Goal: Task Accomplishment & Management: Manage account settings

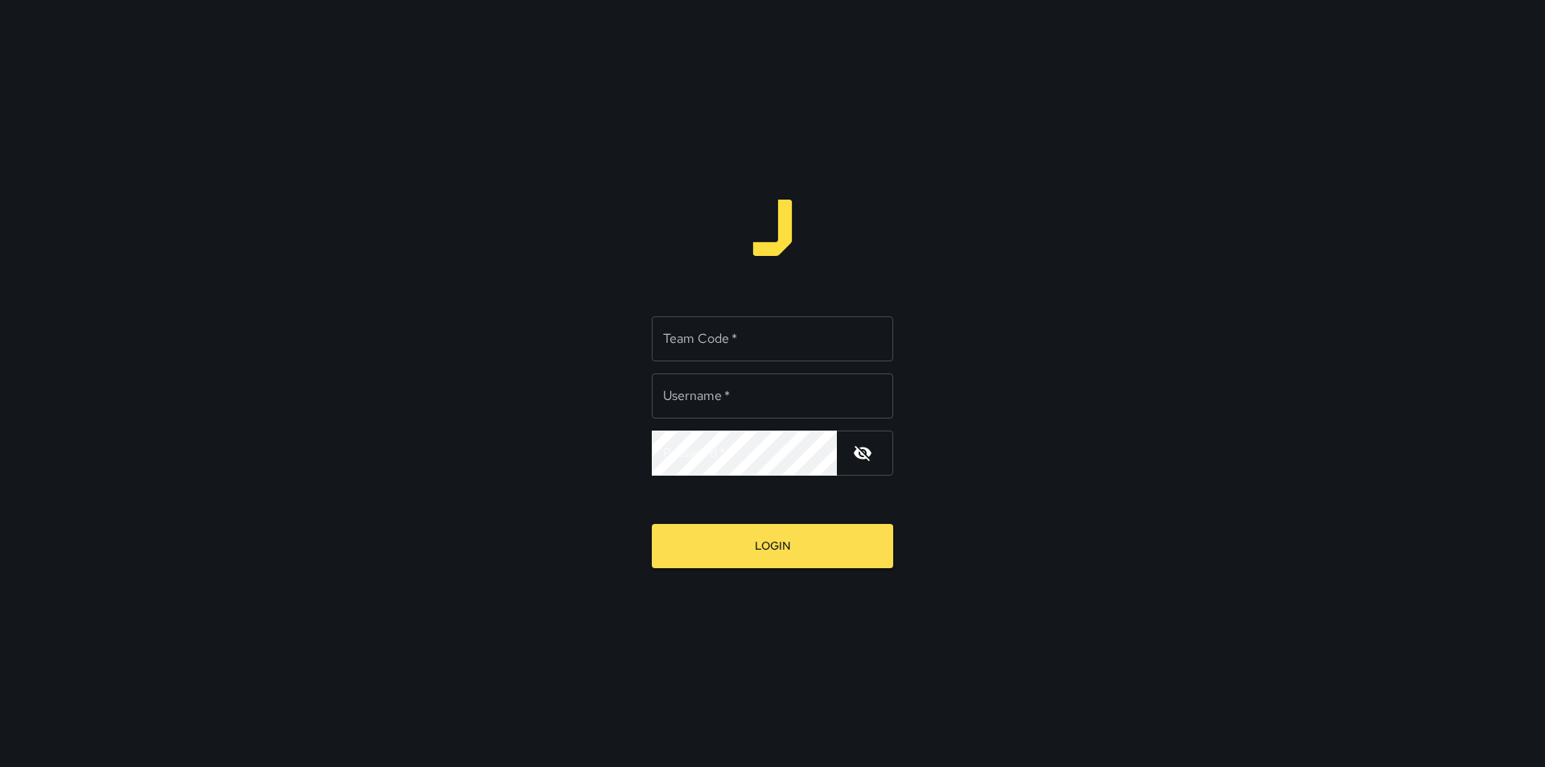
type input "*******"
click at [673, 336] on input "Team Code   *" at bounding box center [772, 338] width 241 height 45
type input "****"
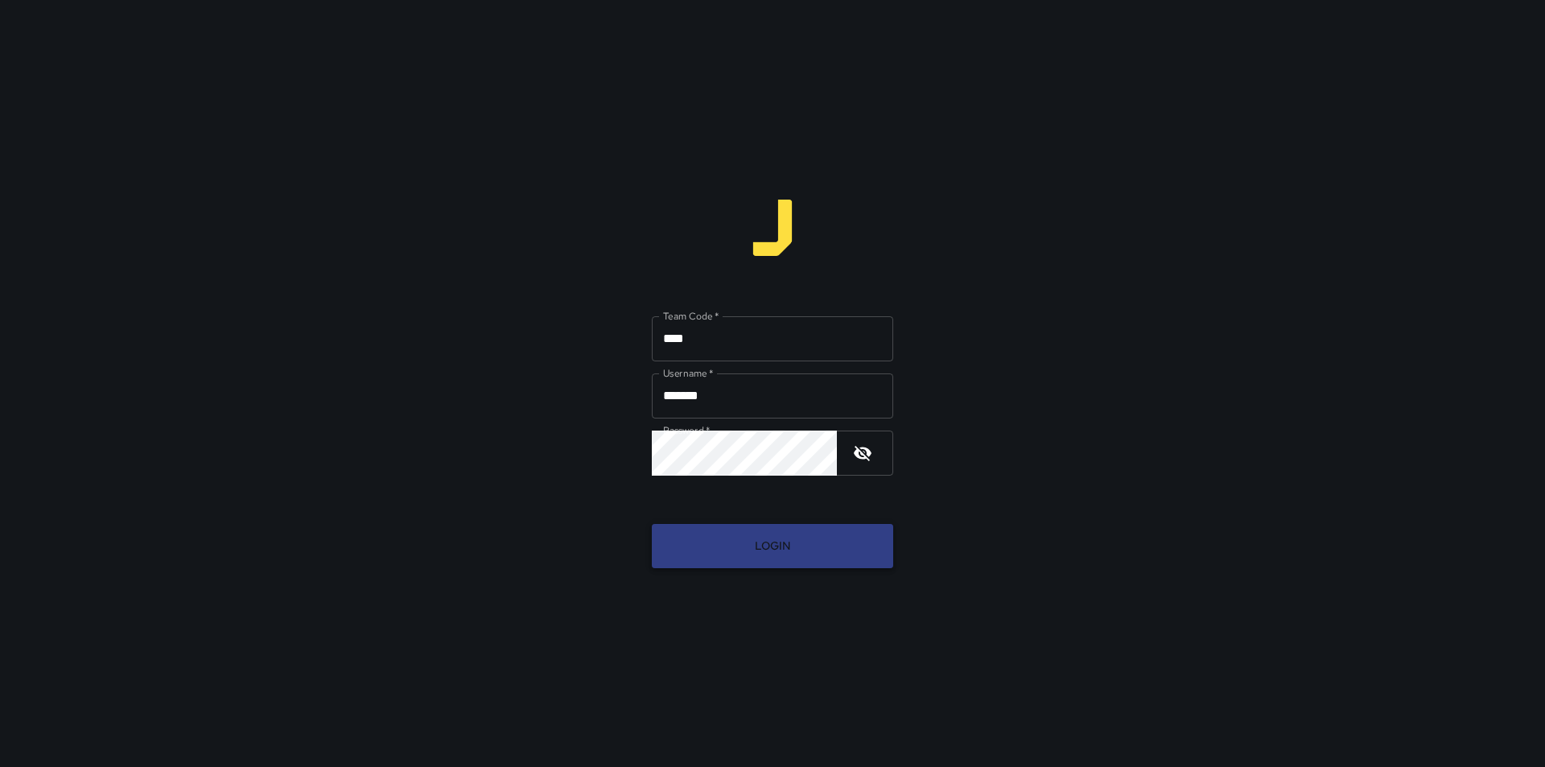
click at [760, 563] on button "Login" at bounding box center [772, 546] width 241 height 44
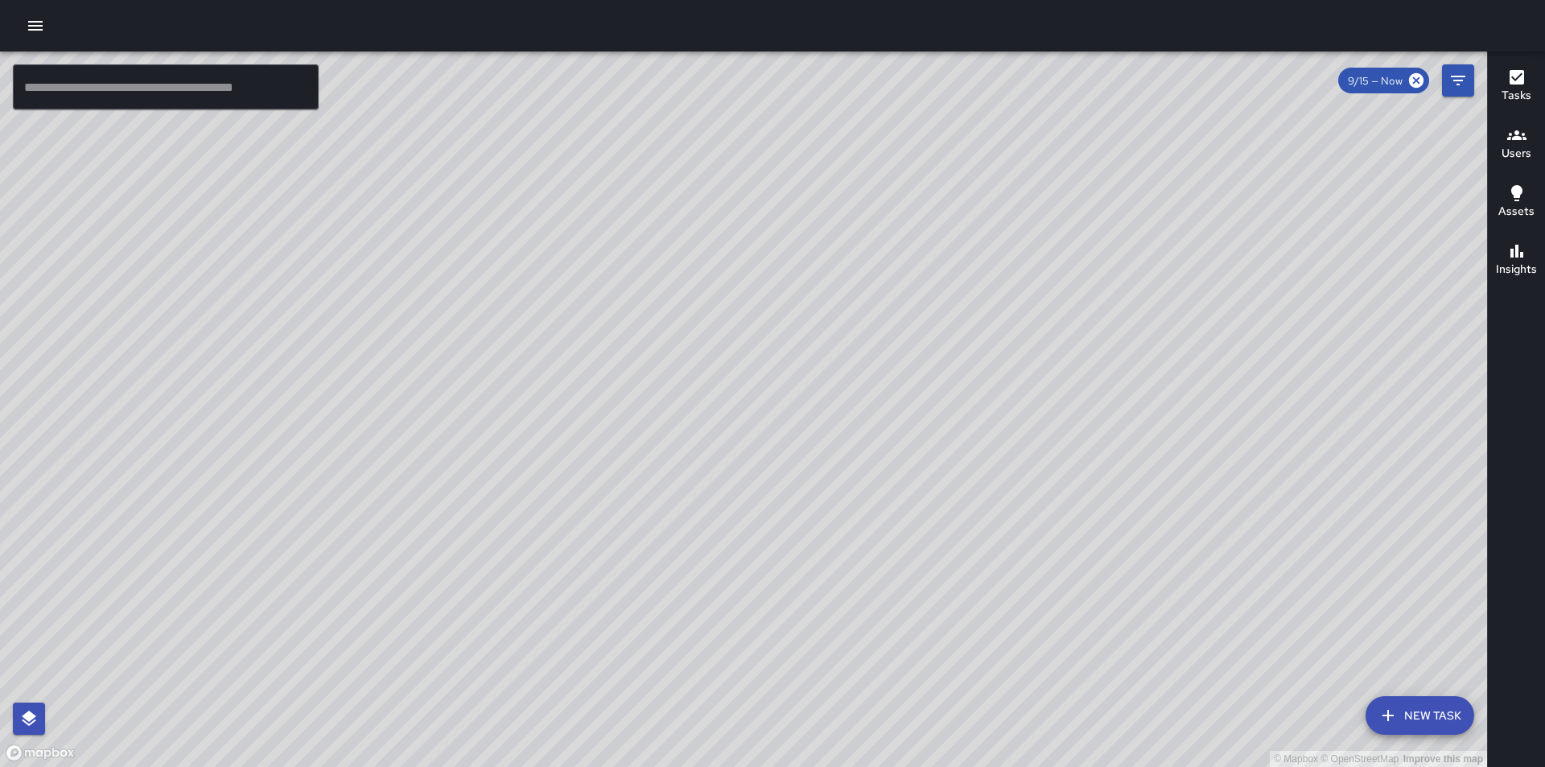
drag, startPoint x: 691, startPoint y: 422, endPoint x: 530, endPoint y: 309, distance: 197.2
click at [530, 309] on div "© Mapbox © OpenStreetMap Improve this map" at bounding box center [743, 410] width 1487 height 716
drag, startPoint x: 644, startPoint y: 439, endPoint x: 915, endPoint y: 442, distance: 271.3
click at [915, 442] on div "© Mapbox © OpenStreetMap Improve this map" at bounding box center [743, 410] width 1487 height 716
drag, startPoint x: 822, startPoint y: 439, endPoint x: 938, endPoint y: 510, distance: 135.4
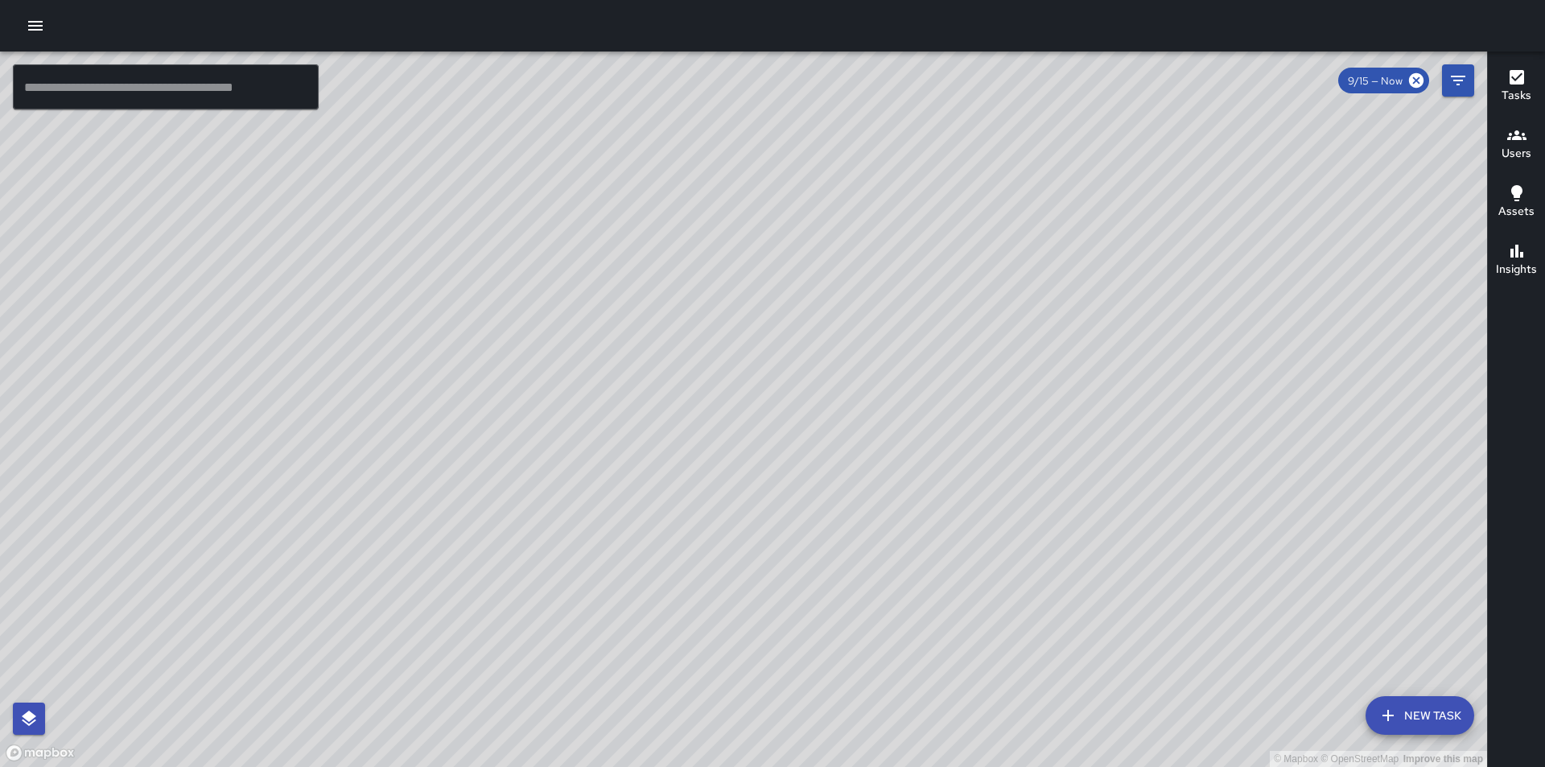
click at [978, 507] on div "© Mapbox © OpenStreetMap Improve this map" at bounding box center [743, 410] width 1487 height 716
drag, startPoint x: 807, startPoint y: 541, endPoint x: 1029, endPoint y: 711, distance: 280.3
click at [1029, 711] on div "© Mapbox © OpenStreetMap Improve this map" at bounding box center [743, 410] width 1487 height 716
drag, startPoint x: 790, startPoint y: 638, endPoint x: 643, endPoint y: 472, distance: 222.4
click at [630, 472] on div "© Mapbox © OpenStreetMap Improve this map" at bounding box center [743, 410] width 1487 height 716
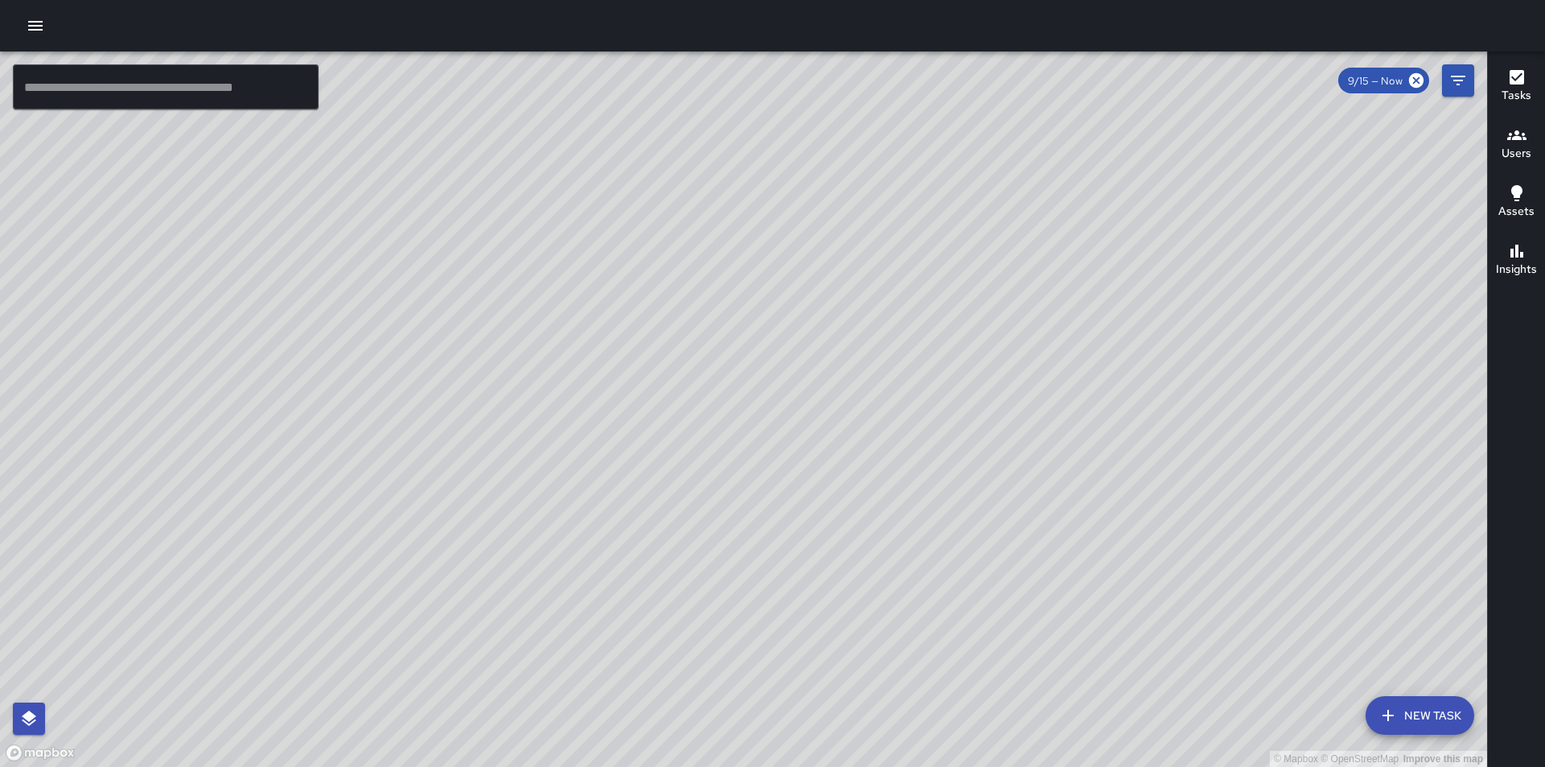
click at [844, 398] on div "© Mapbox © OpenStreetMap Improve this map" at bounding box center [743, 410] width 1487 height 716
click at [1516, 155] on h6 "Users" at bounding box center [1517, 154] width 30 height 18
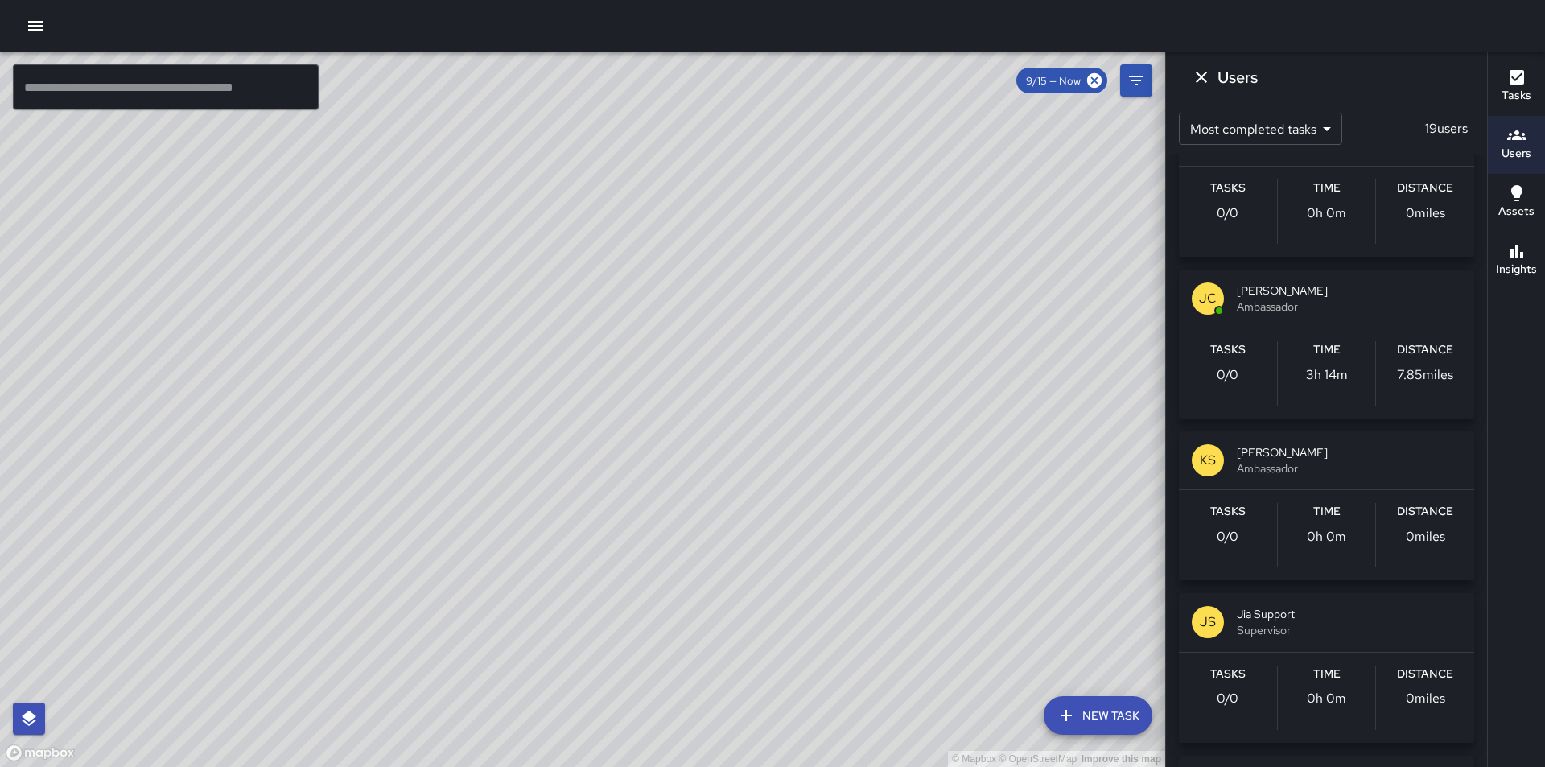
scroll to position [2093, 0]
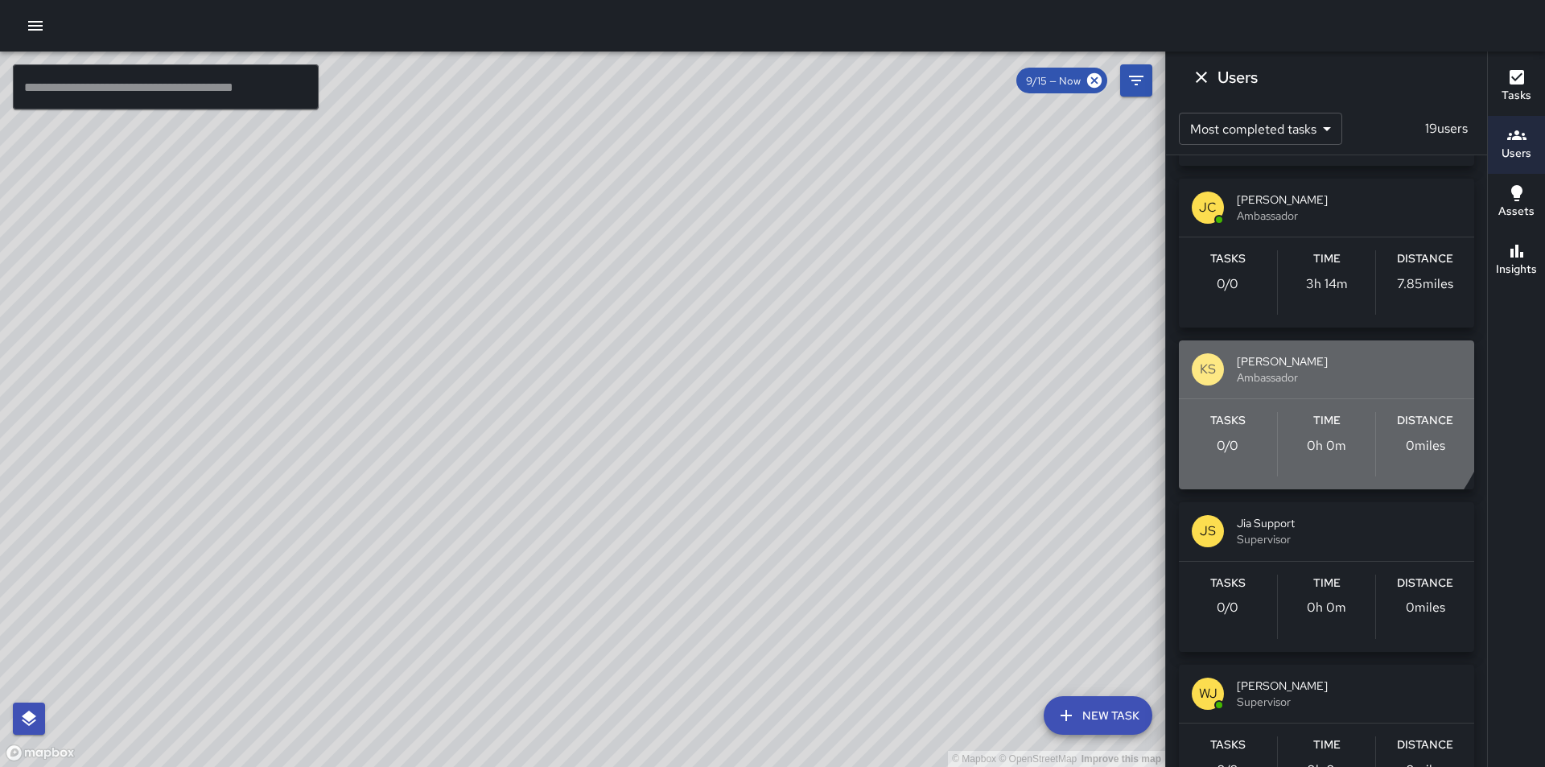
click at [1270, 364] on span "[PERSON_NAME]" at bounding box center [1349, 361] width 225 height 16
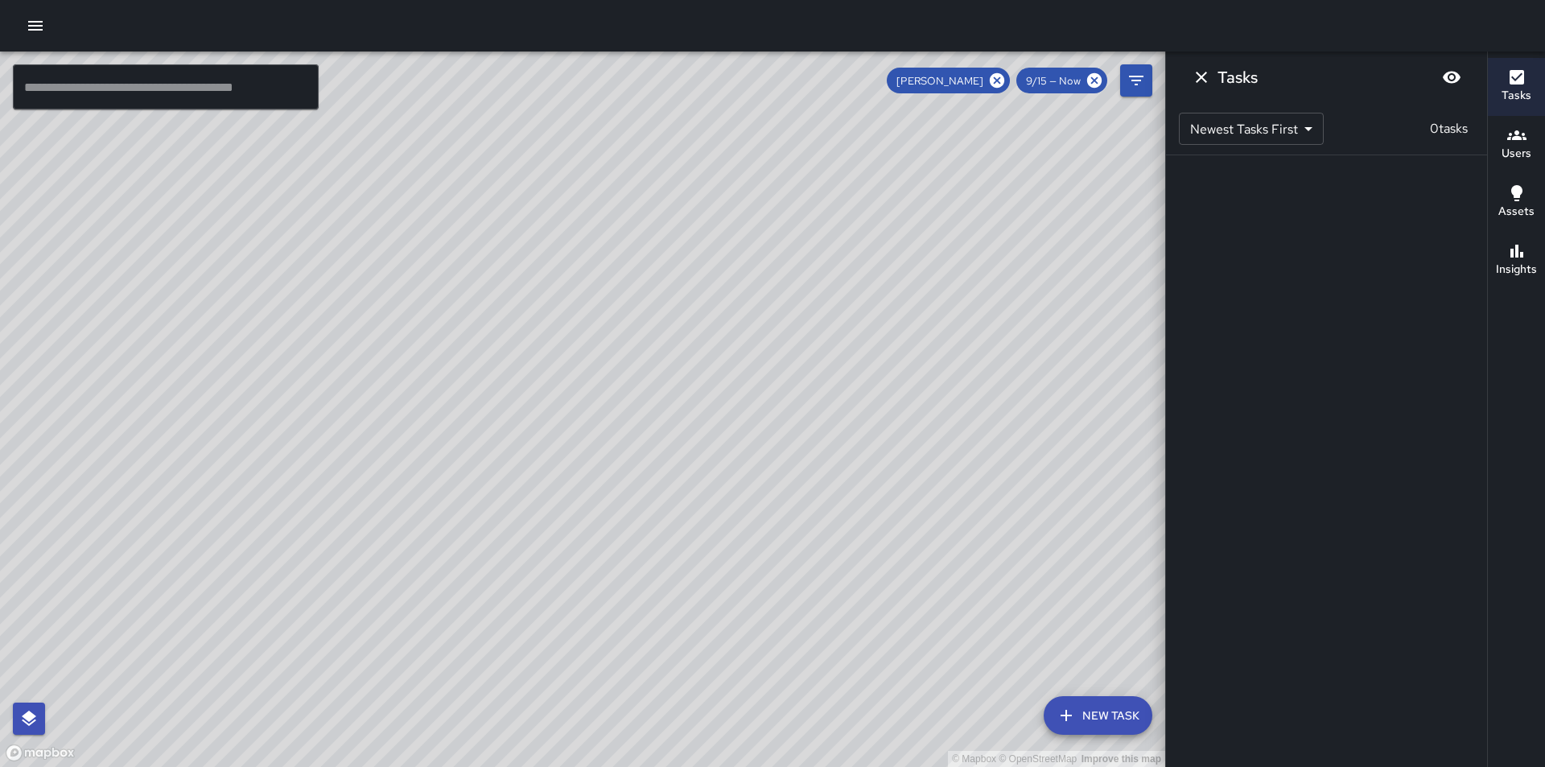
scroll to position [0, 0]
click at [1276, 133] on body "© Mapbox © OpenStreetMap Improve this map ​ New Task [PERSON_NAME] 9/15 — Now M…" at bounding box center [772, 383] width 1545 height 767
click at [1252, 193] on li "Oldest Tasks First" at bounding box center [1250, 194] width 143 height 29
type input "*"
click at [1062, 79] on span "9/15 — Now" at bounding box center [1054, 81] width 74 height 14
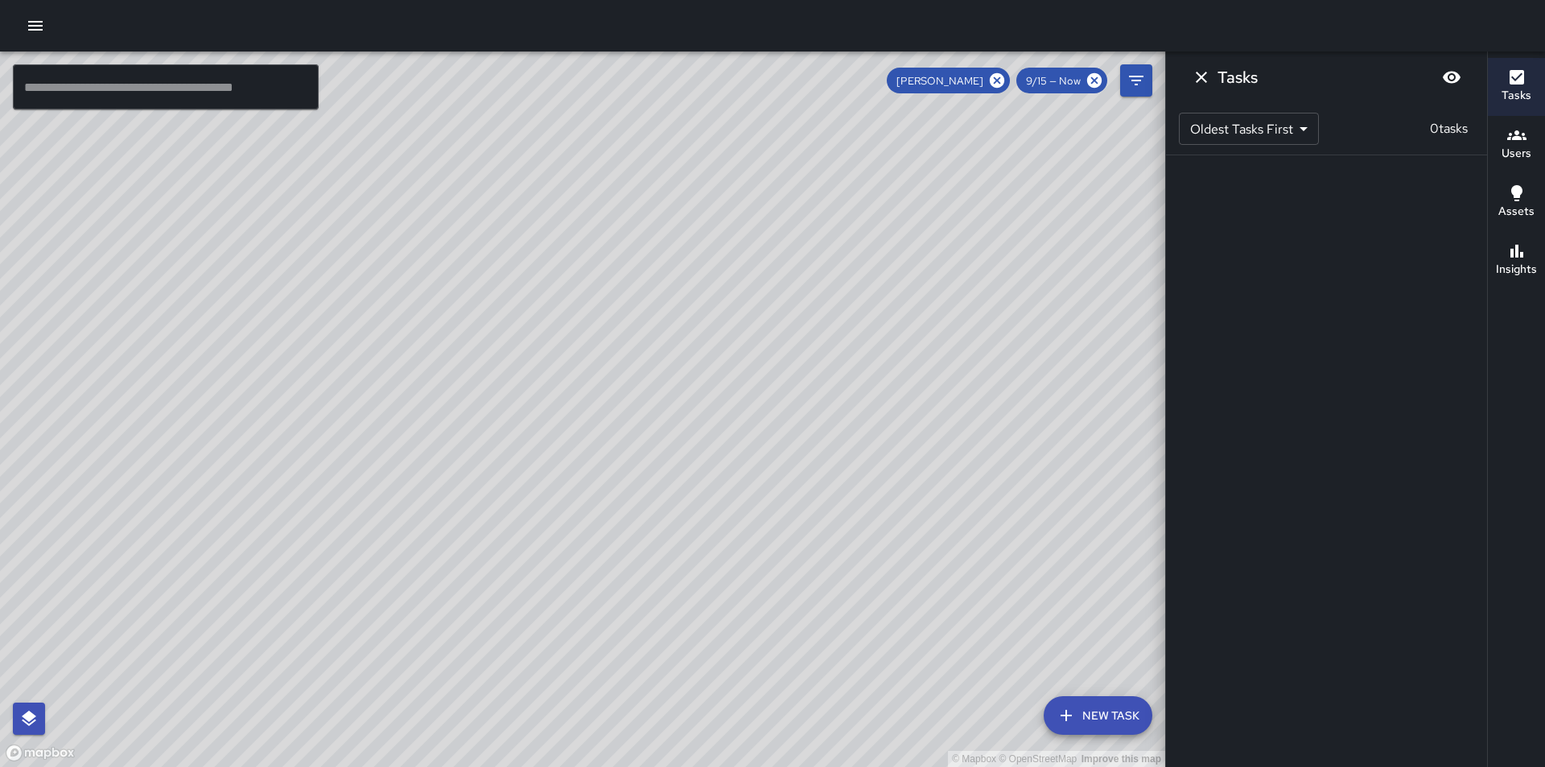
click at [1069, 83] on span "9/15 — Now" at bounding box center [1054, 81] width 74 height 14
click at [1285, 126] on body "© Mapbox © OpenStreetMap Improve this map ​ New Task [PERSON_NAME] 9/15 — Now M…" at bounding box center [772, 383] width 1545 height 767
click at [1288, 129] on div at bounding box center [772, 383] width 1545 height 767
click at [950, 84] on span "[PERSON_NAME]" at bounding box center [940, 81] width 106 height 14
click at [1517, 136] on icon "button" at bounding box center [1517, 135] width 19 height 10
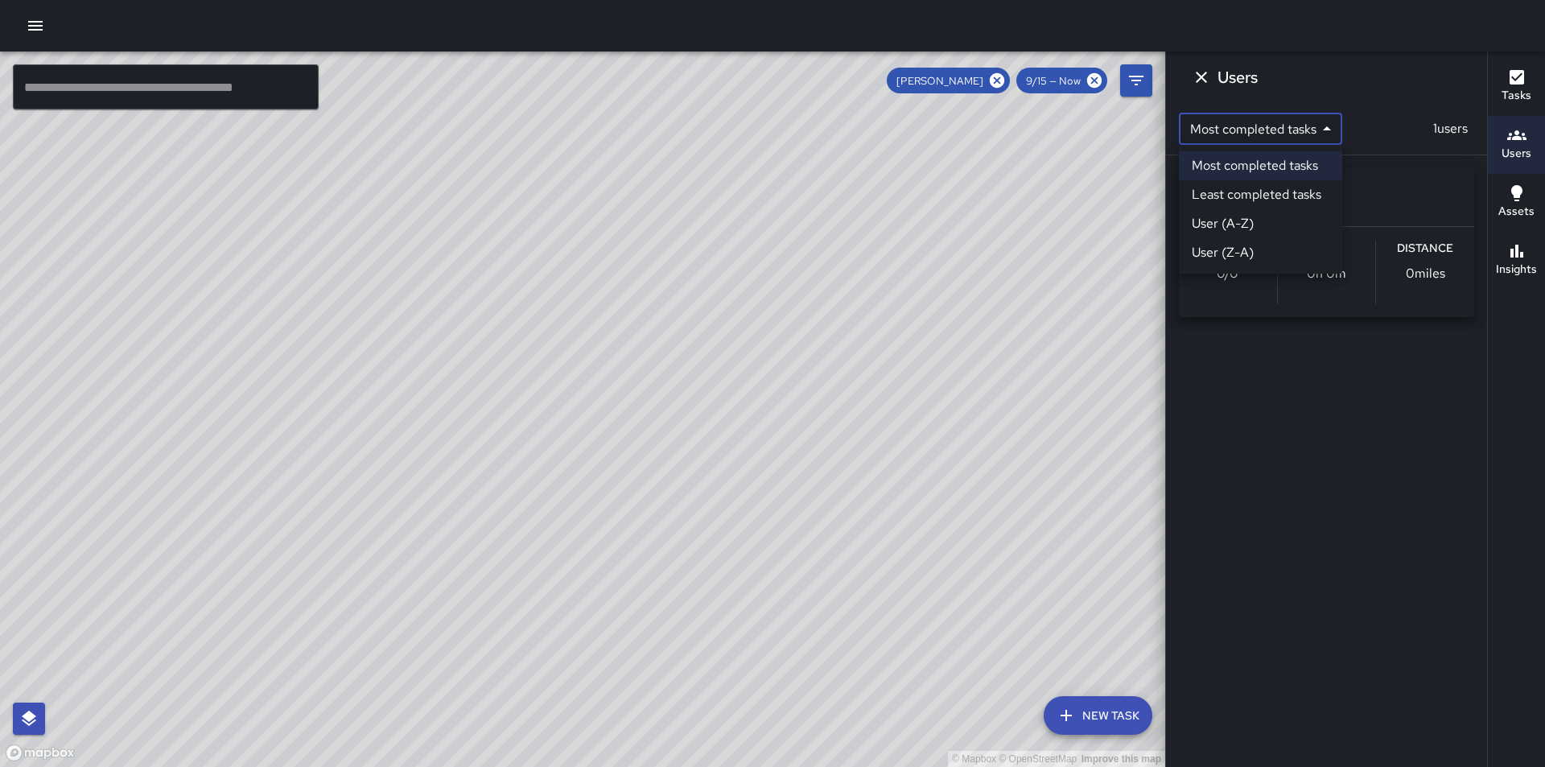
click at [1294, 123] on body "© Mapbox © OpenStreetMap Improve this map ​ New Task [PERSON_NAME] 9/15 — Now M…" at bounding box center [772, 383] width 1545 height 767
click at [1292, 128] on div at bounding box center [772, 383] width 1545 height 767
click at [1525, 261] on h6 "Insights" at bounding box center [1516, 270] width 41 height 18
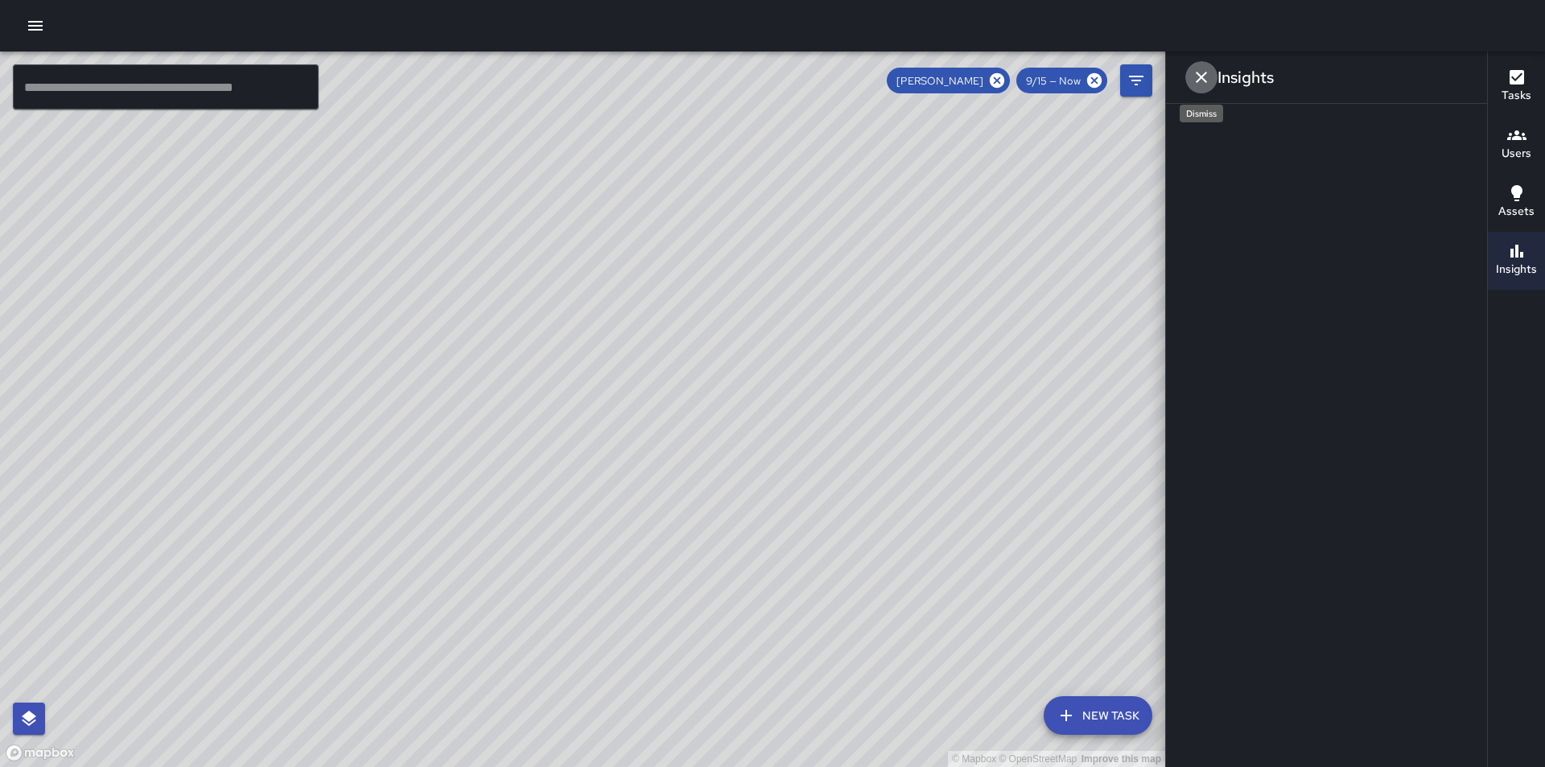
click at [1198, 78] on icon "Dismiss" at bounding box center [1201, 77] width 19 height 19
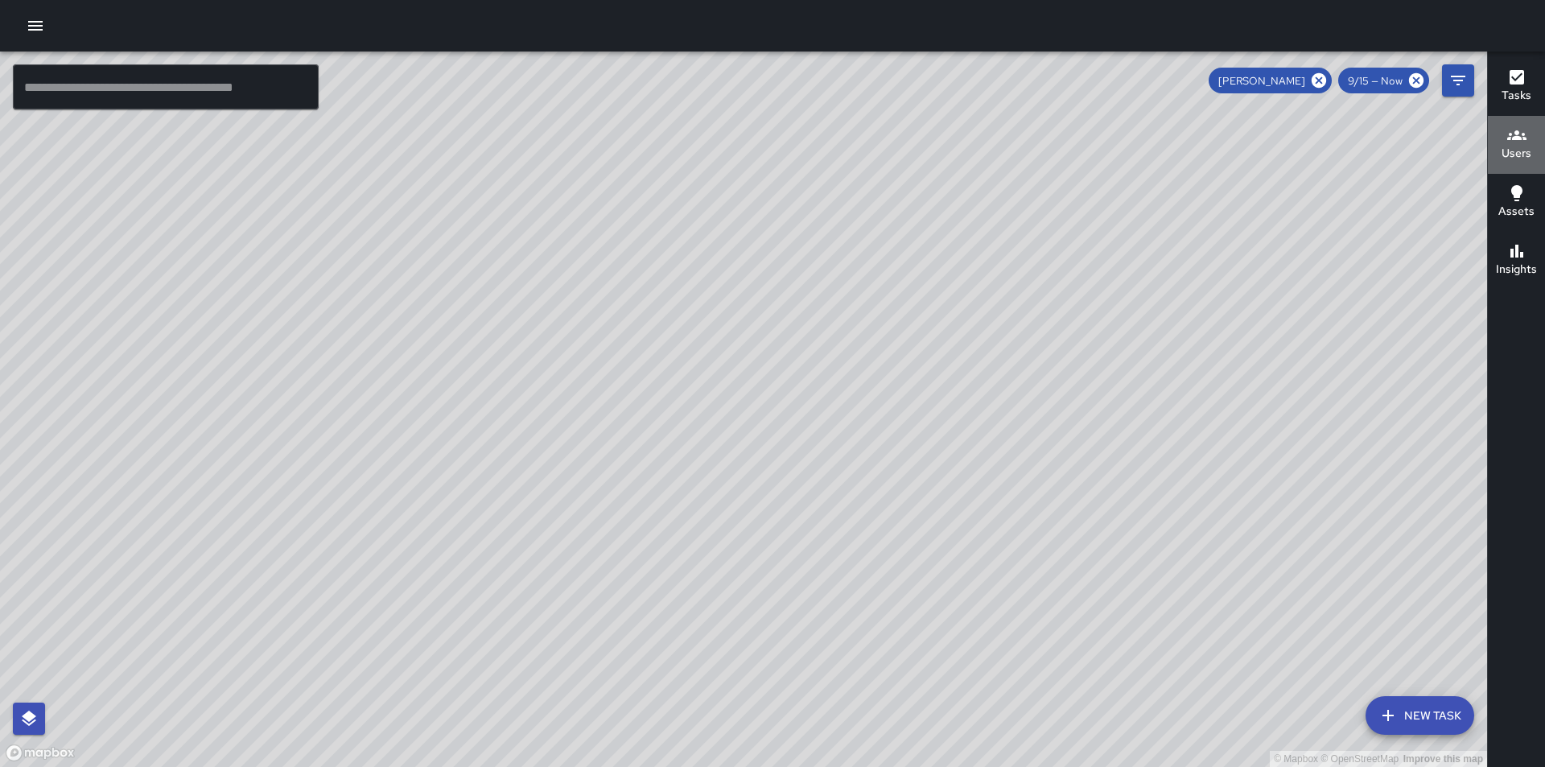
click at [1520, 153] on h6 "Users" at bounding box center [1517, 154] width 30 height 18
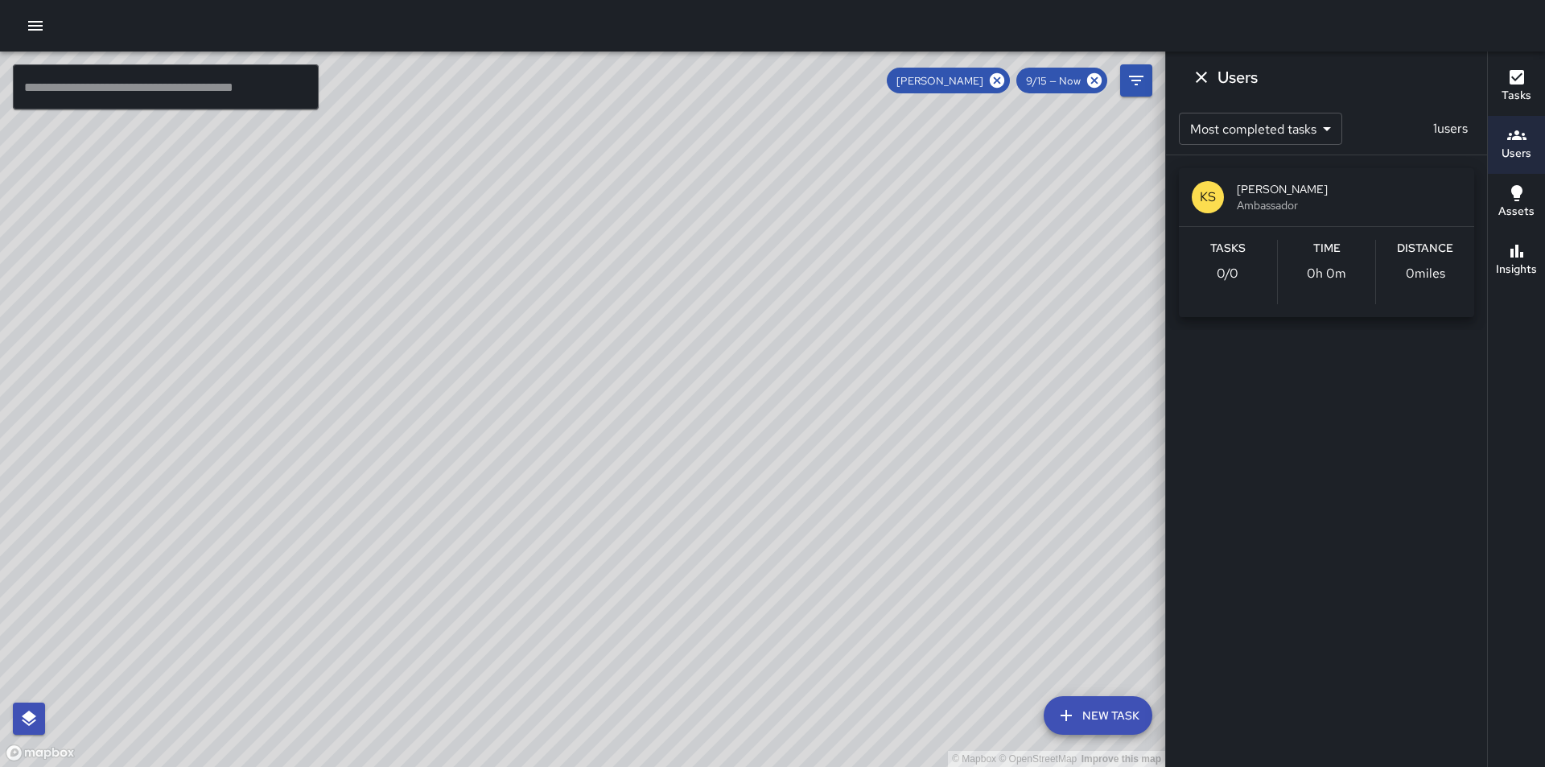
click at [1524, 136] on icon "button" at bounding box center [1517, 135] width 19 height 19
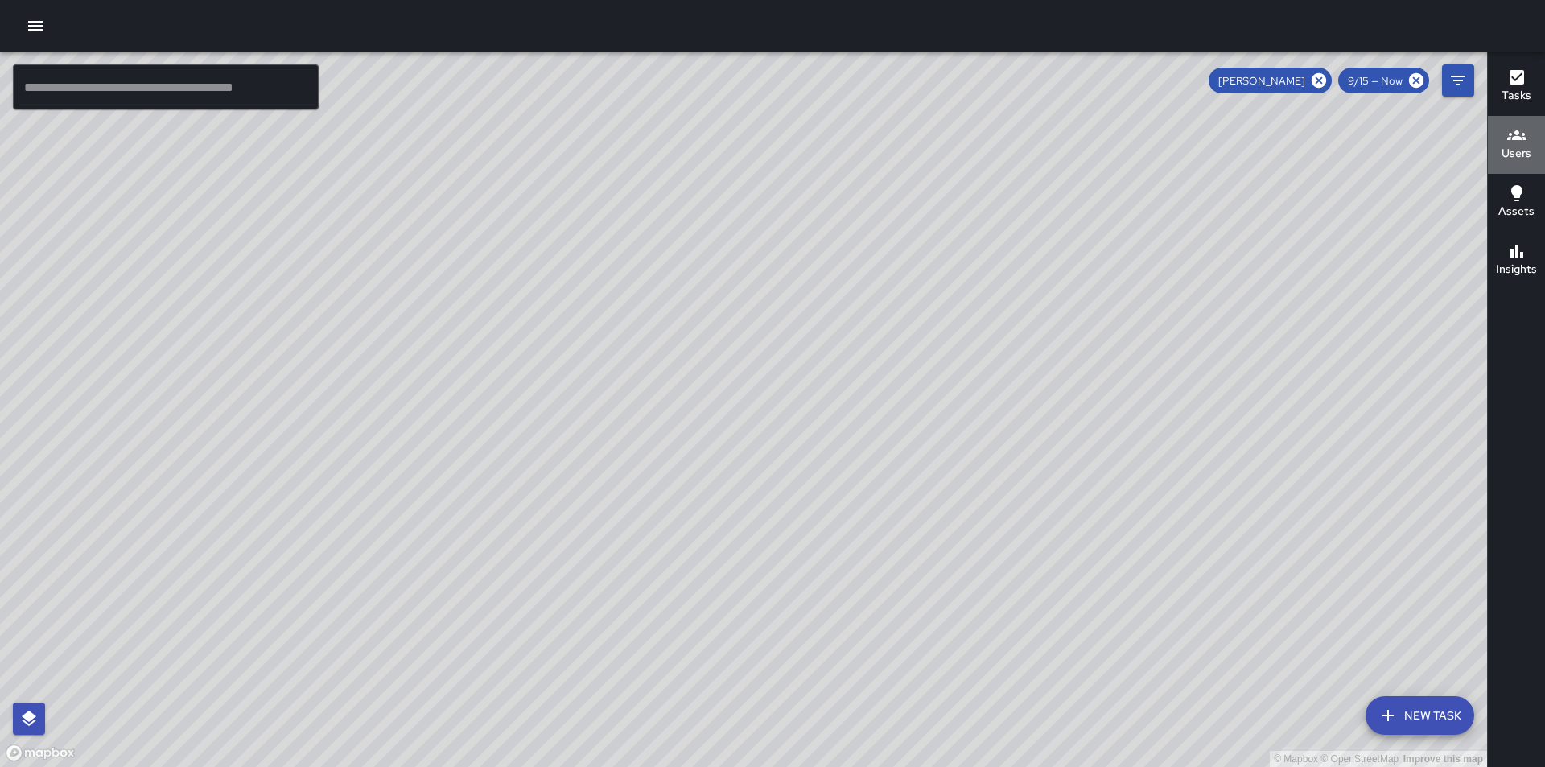
click at [1524, 136] on icon "button" at bounding box center [1517, 135] width 19 height 19
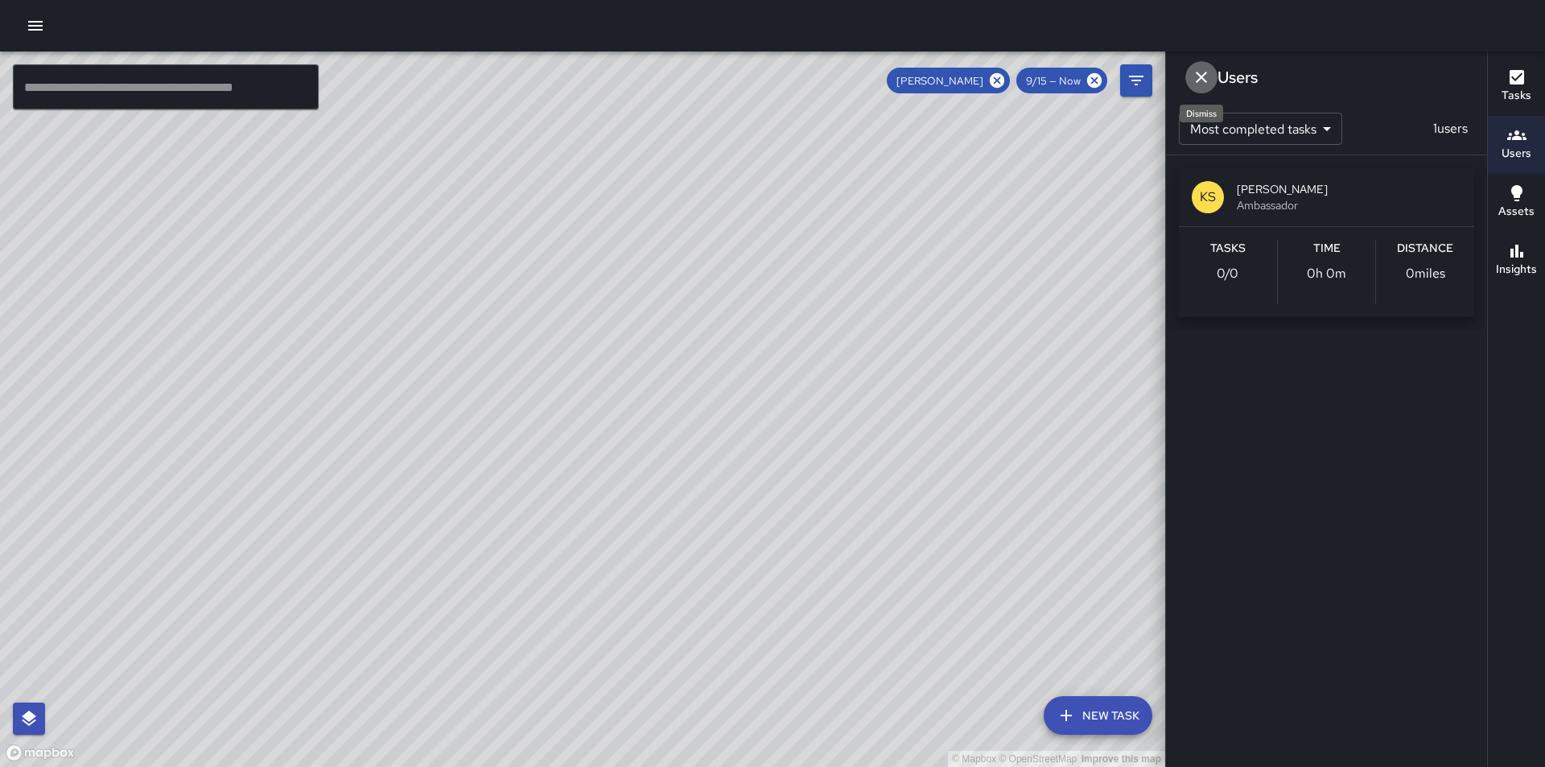
click at [1197, 76] on icon "Dismiss" at bounding box center [1201, 77] width 19 height 19
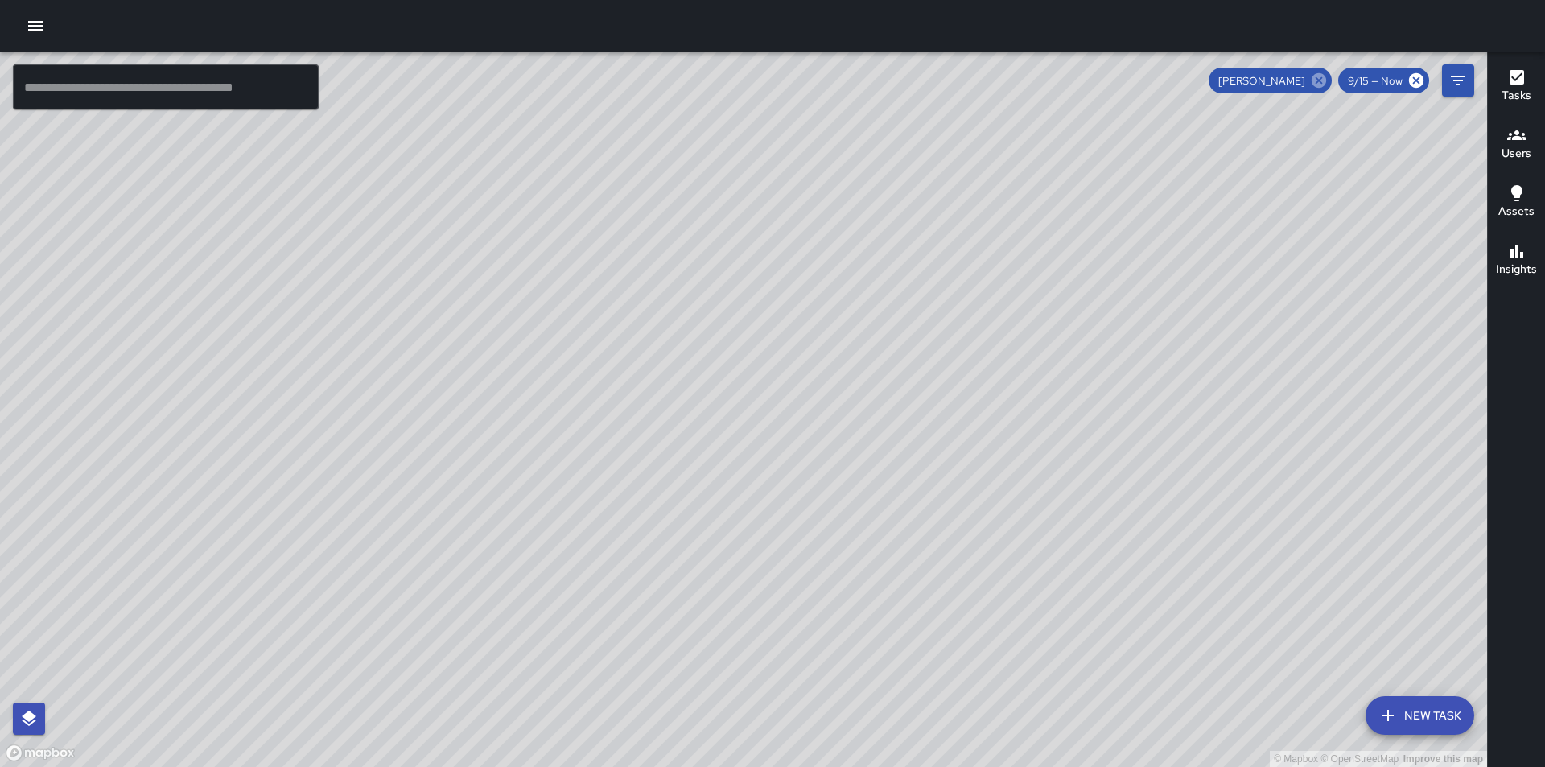
click at [1322, 82] on icon at bounding box center [1319, 81] width 18 height 18
click at [1511, 143] on icon "button" at bounding box center [1517, 135] width 19 height 19
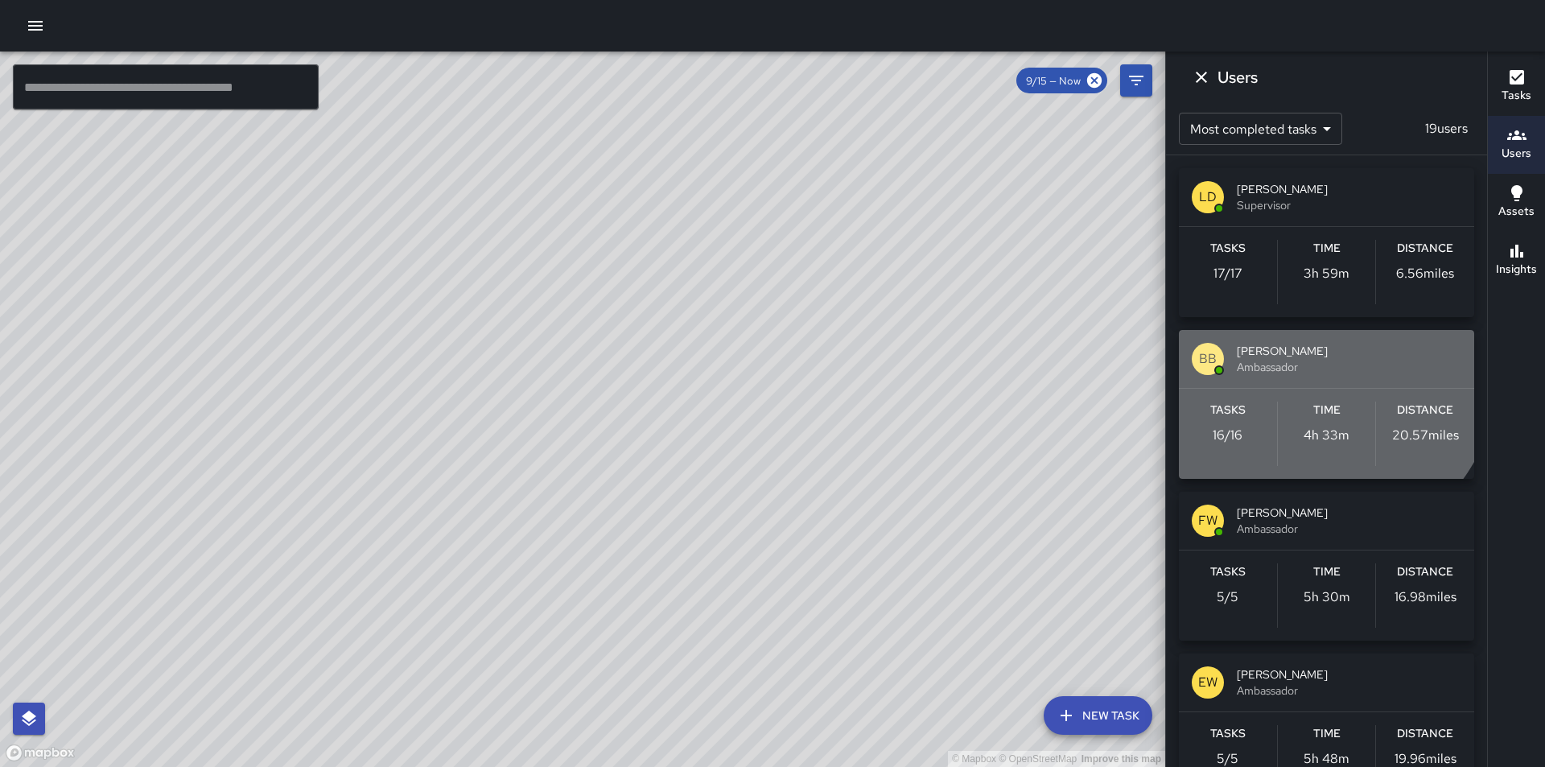
click at [1291, 355] on span "[PERSON_NAME]" at bounding box center [1349, 351] width 225 height 16
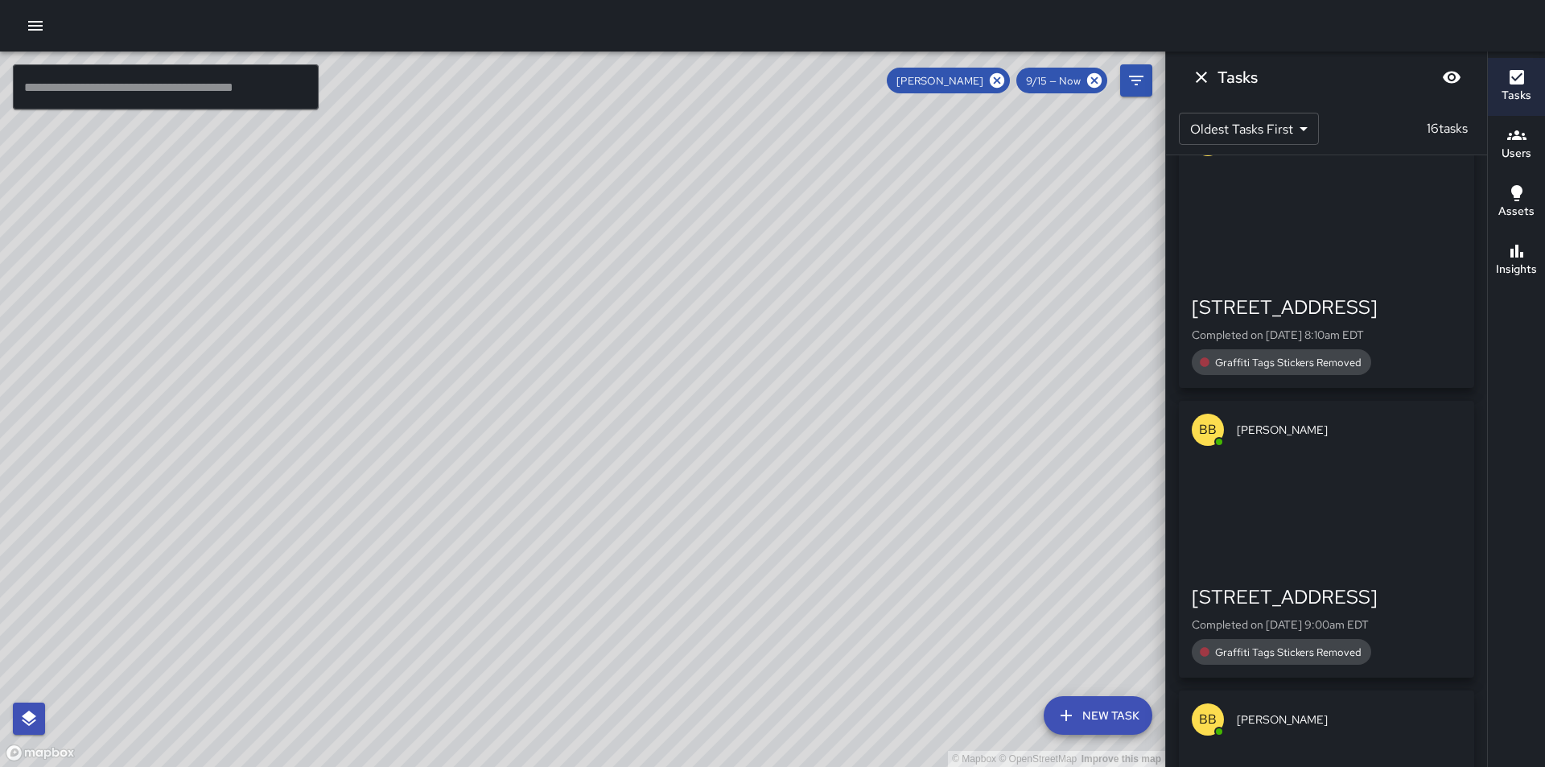
scroll to position [1252, 0]
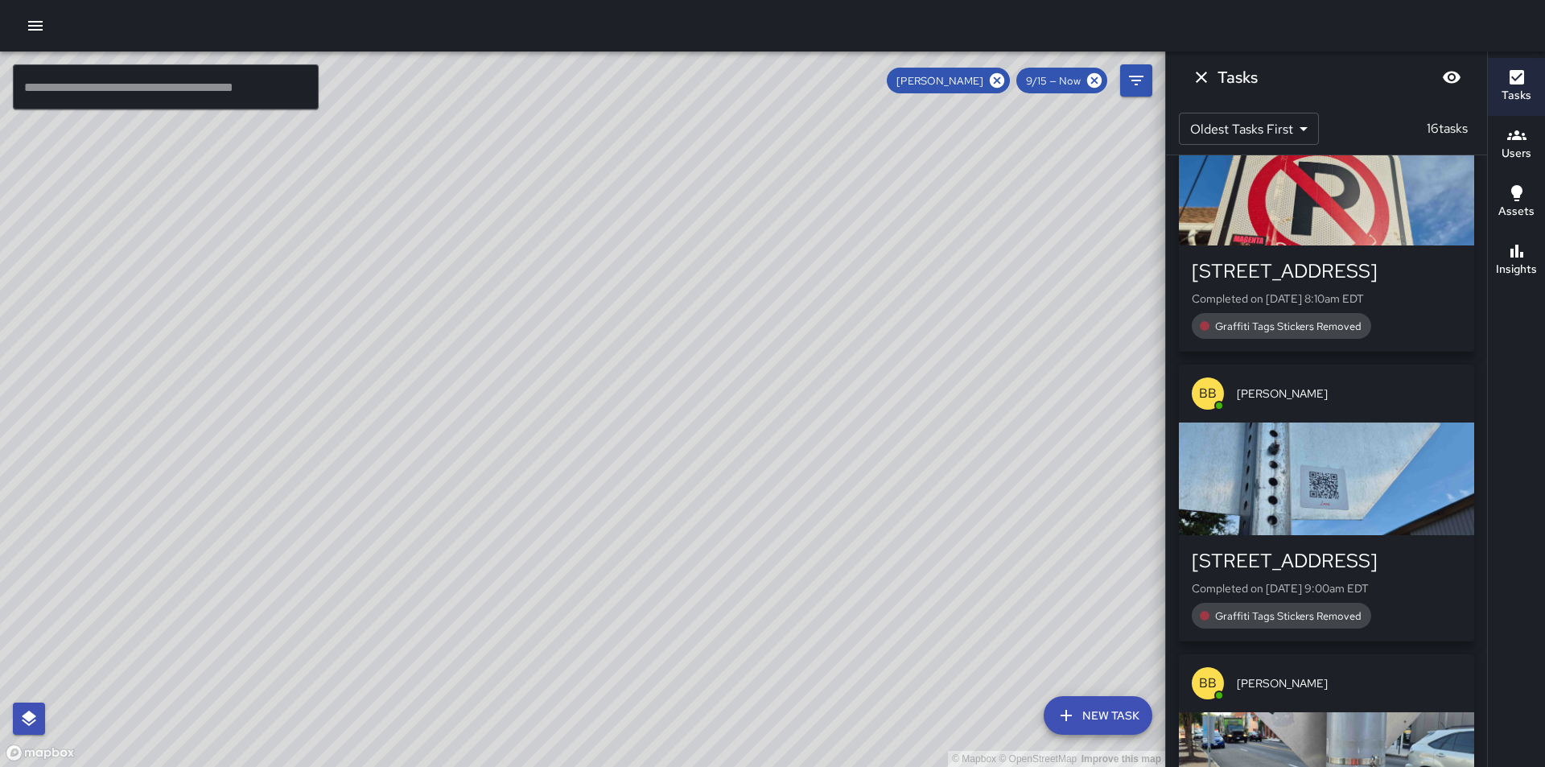
click at [1290, 134] on body "© Mapbox © OpenStreetMap Improve this map ​ New Task [PERSON_NAME] 9/15 — Now M…" at bounding box center [772, 383] width 1545 height 767
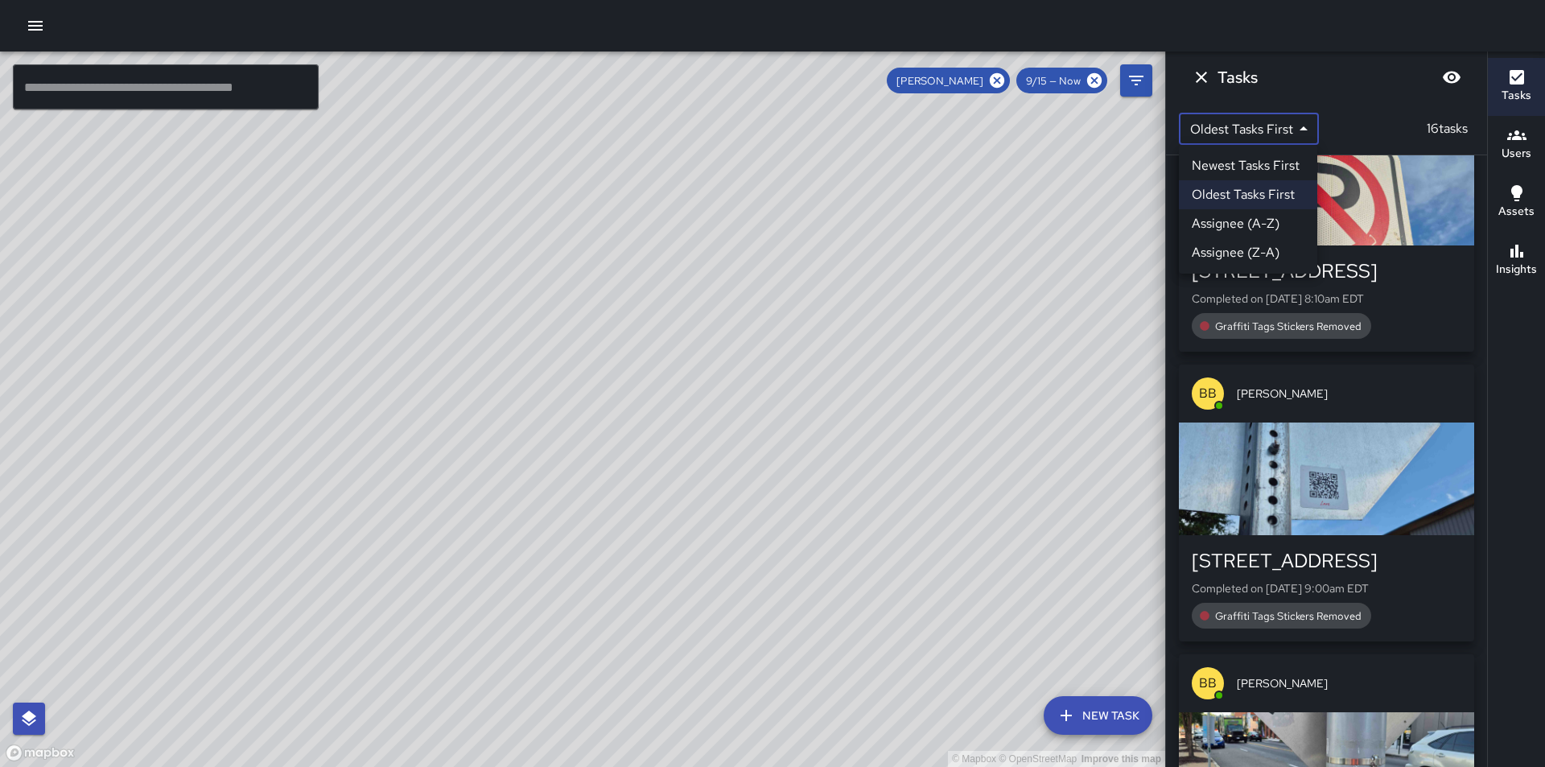
click at [1232, 124] on div at bounding box center [772, 383] width 1545 height 767
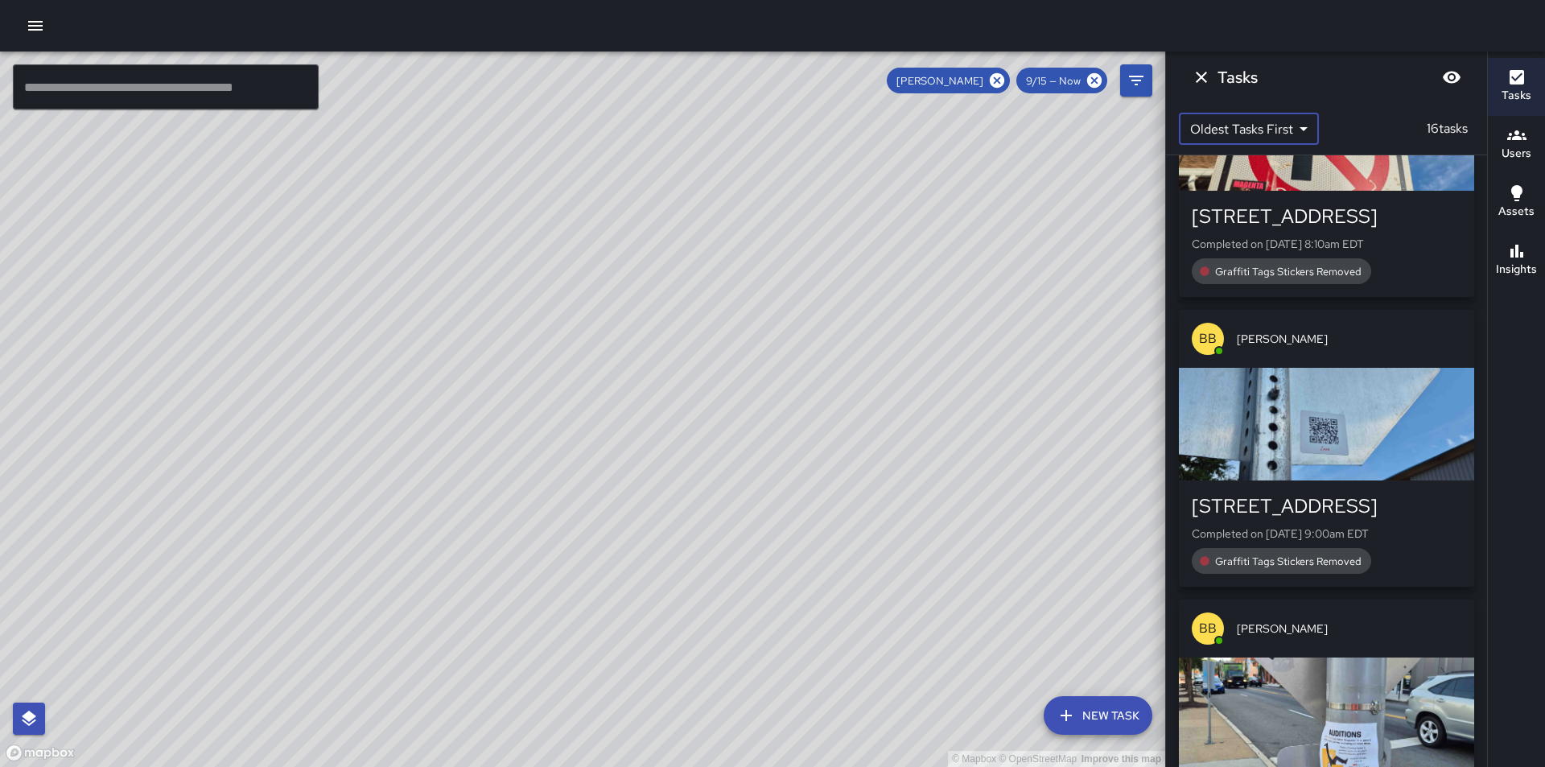
scroll to position [1333, 0]
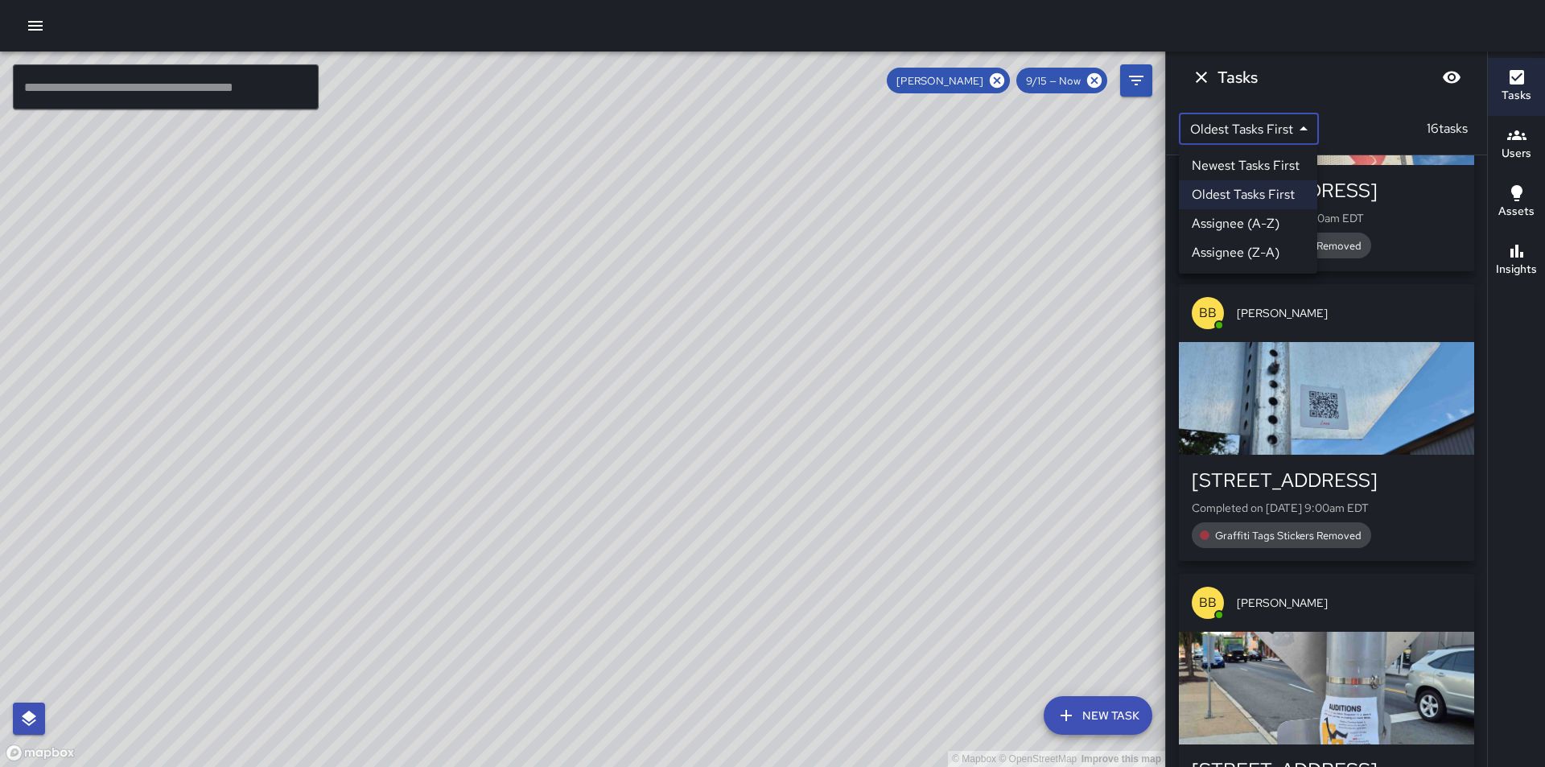
click at [1253, 123] on body "© Mapbox © OpenStreetMap Improve this map ​ New Task [PERSON_NAME] 9/15 — Now M…" at bounding box center [772, 383] width 1545 height 767
click at [1230, 207] on li "Oldest Tasks First" at bounding box center [1248, 194] width 138 height 29
click at [1260, 123] on body "© Mapbox © OpenStreetMap Improve this map ​ New Task [PERSON_NAME] 9/15 — Now M…" at bounding box center [772, 383] width 1545 height 767
click at [1223, 187] on li "Oldest Tasks First" at bounding box center [1248, 194] width 138 height 29
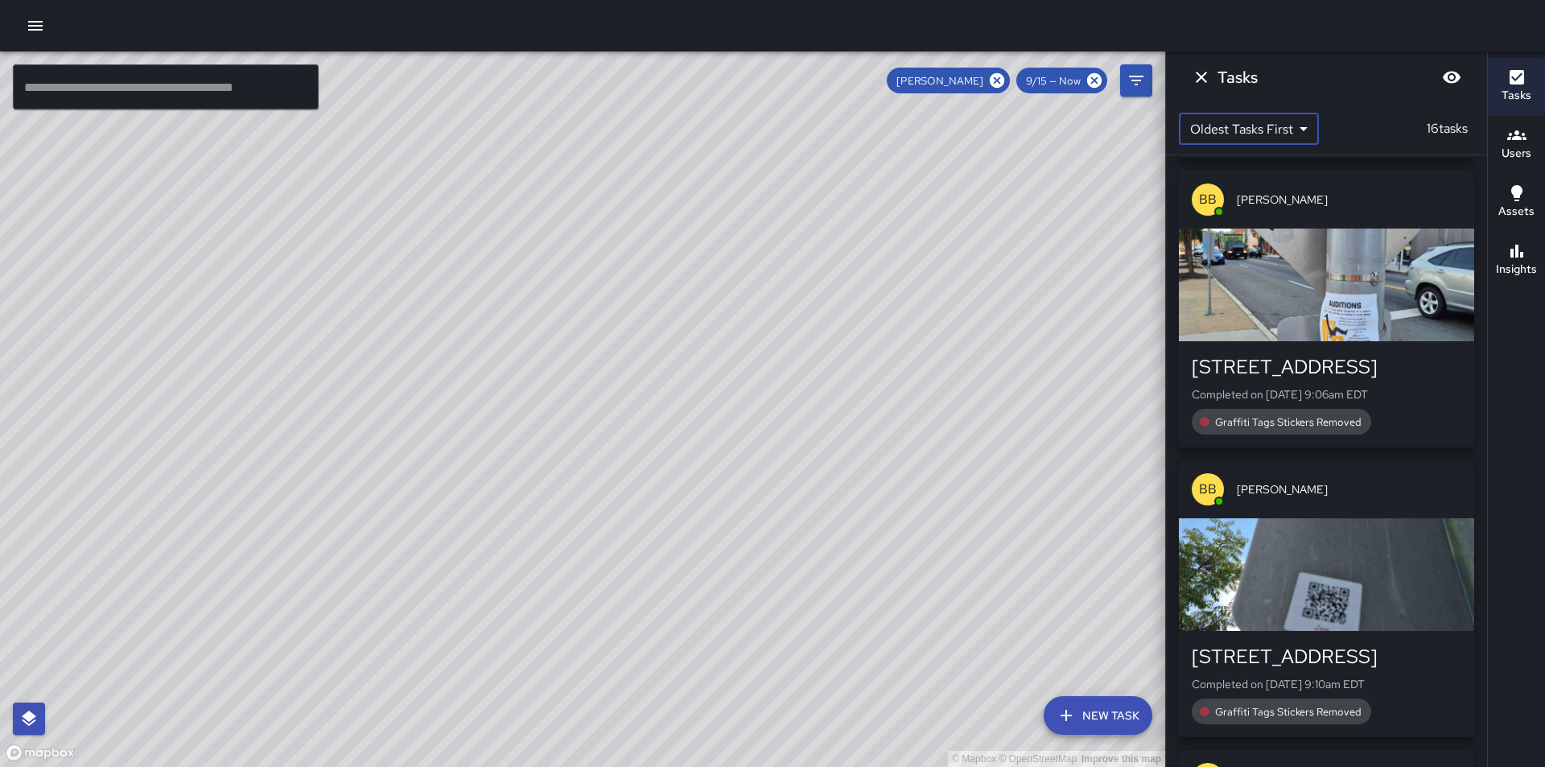
scroll to position [1704, 0]
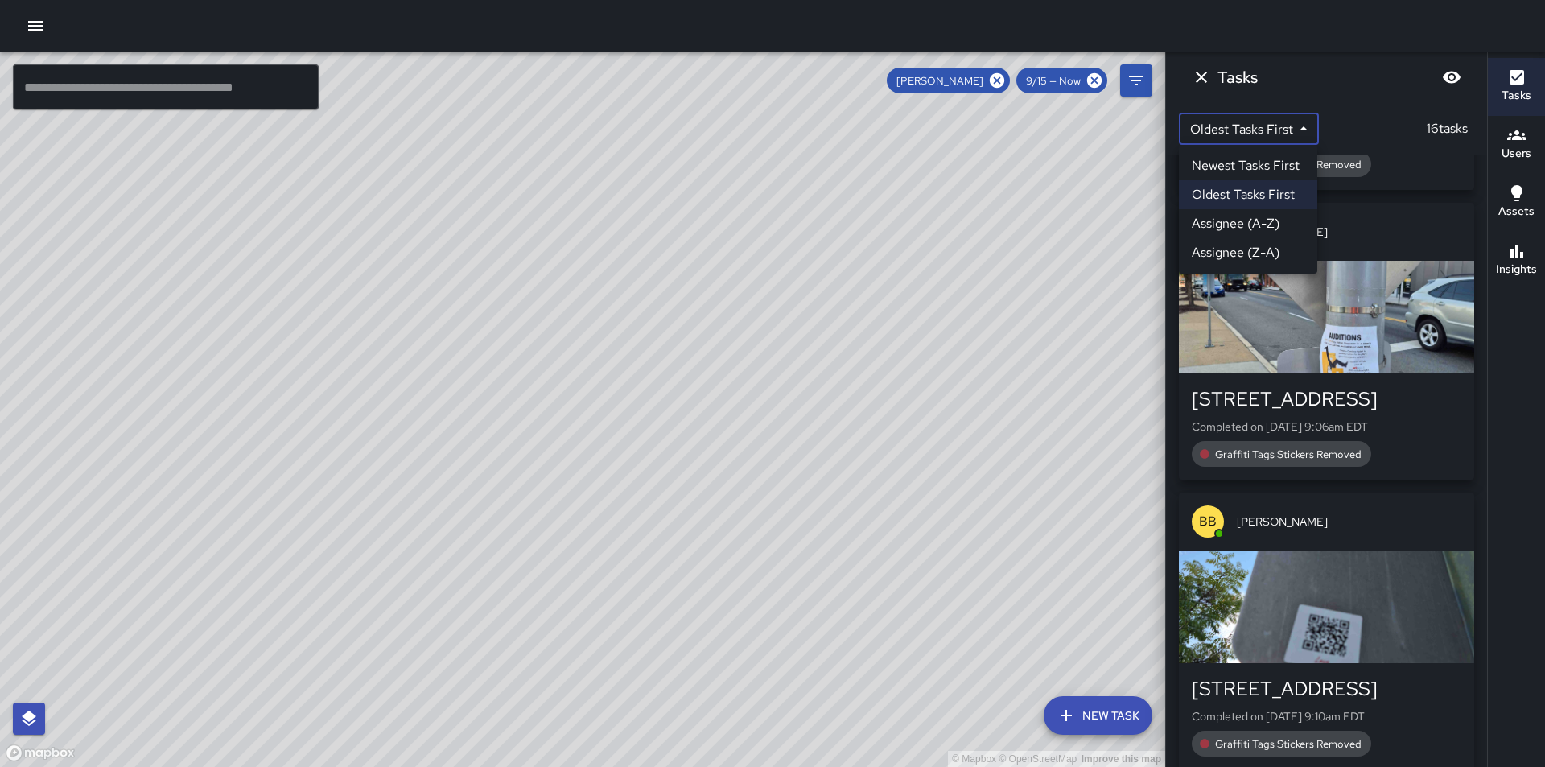
click at [1293, 126] on body "© Mapbox © OpenStreetMap Improve this map ​ New Task [PERSON_NAME] 9/15 — Now M…" at bounding box center [772, 383] width 1545 height 767
click at [1001, 80] on div at bounding box center [772, 383] width 1545 height 767
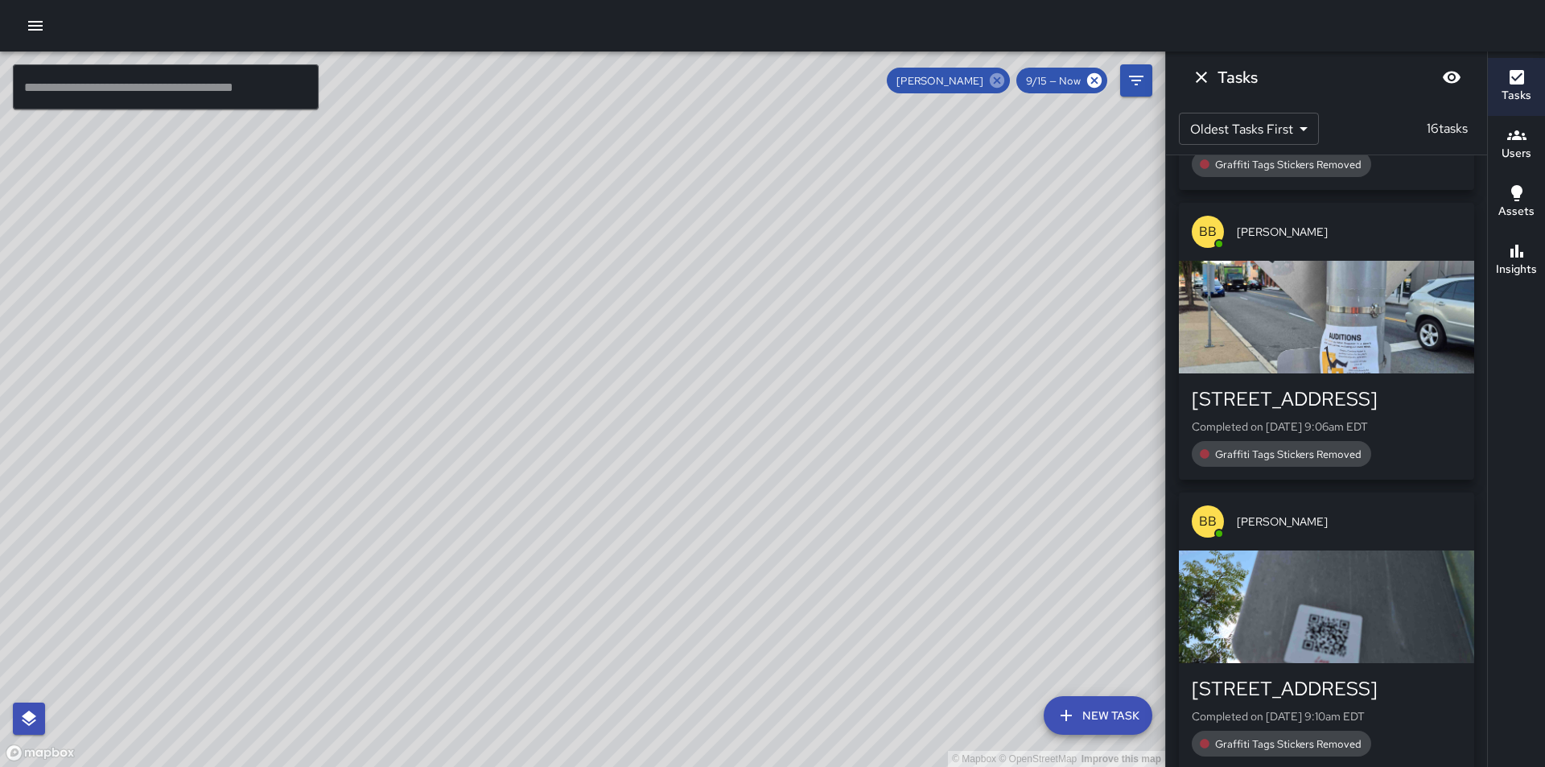
click at [999, 75] on icon at bounding box center [997, 80] width 14 height 14
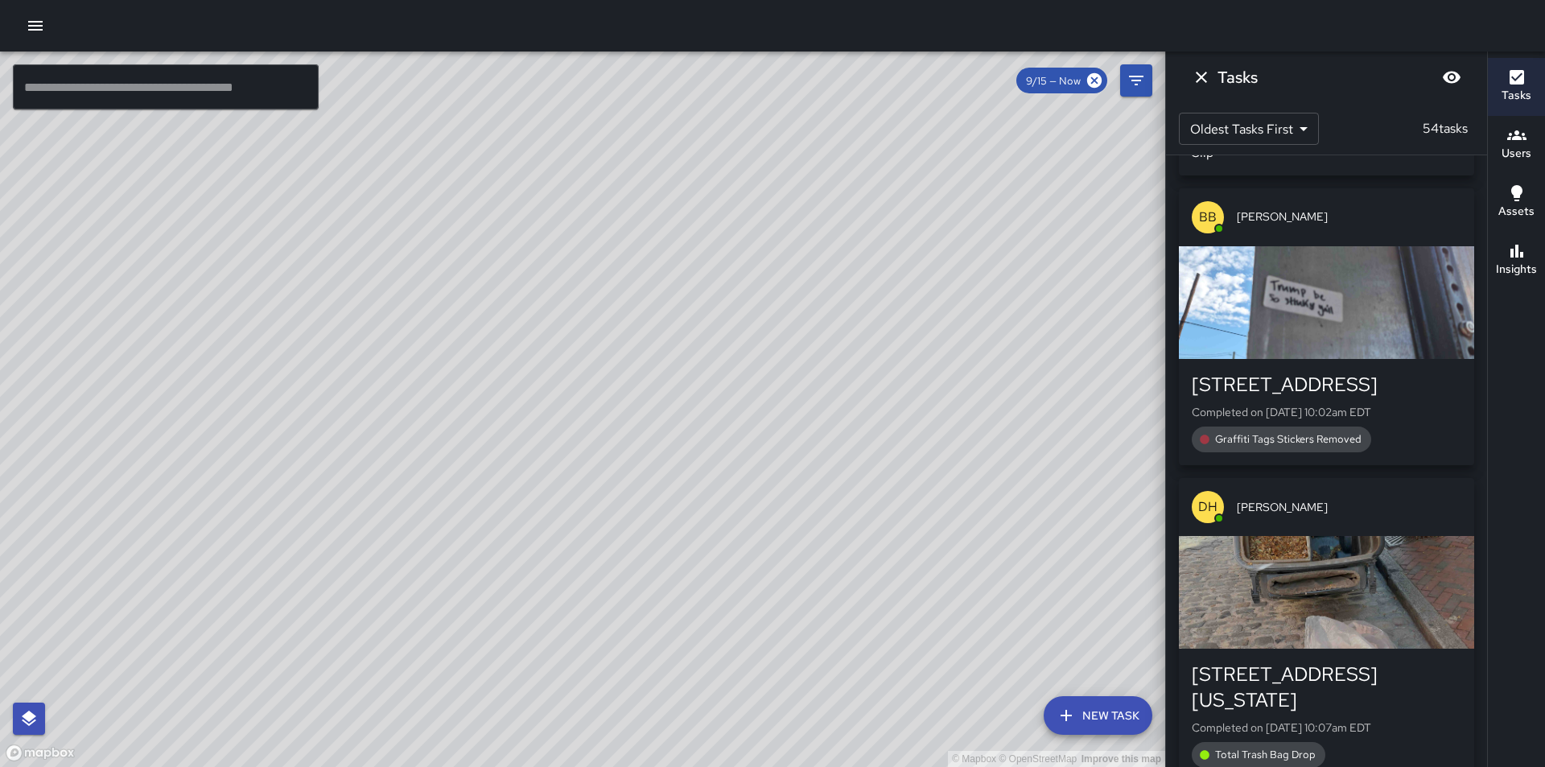
scroll to position [12810, 0]
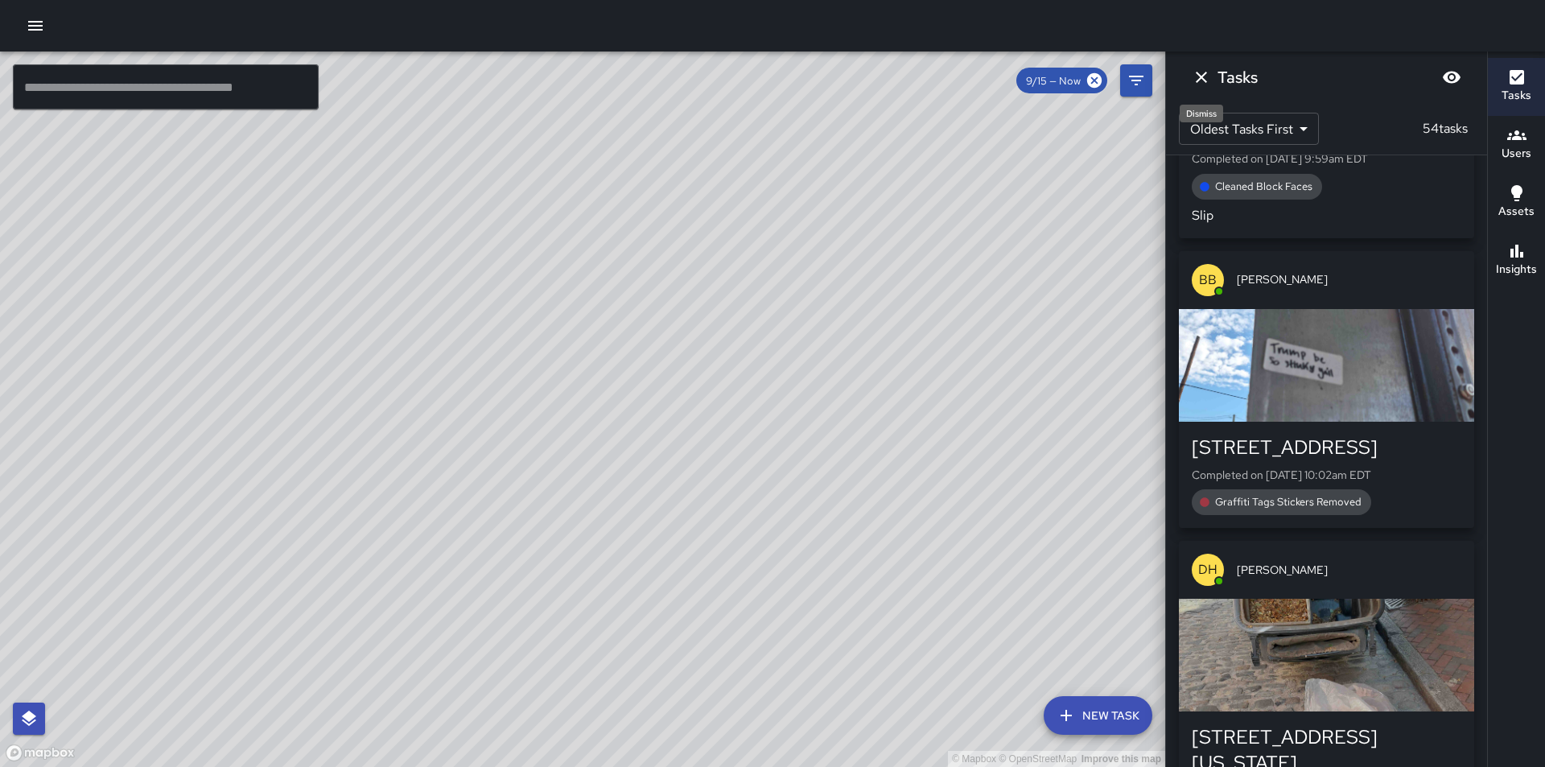
click at [1203, 76] on icon "Dismiss" at bounding box center [1201, 77] width 11 height 11
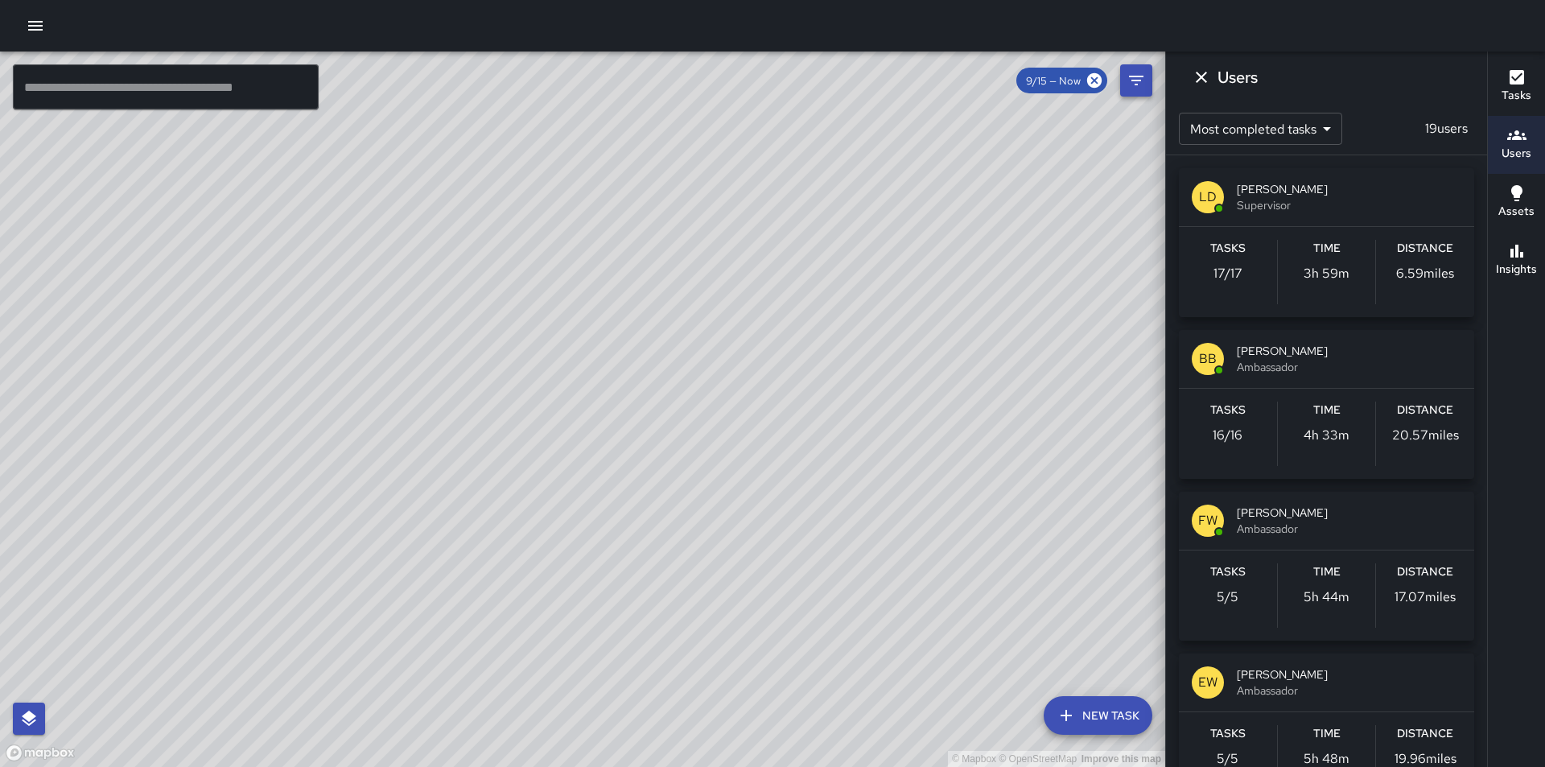
click at [1132, 81] on icon "Filters" at bounding box center [1136, 81] width 14 height 10
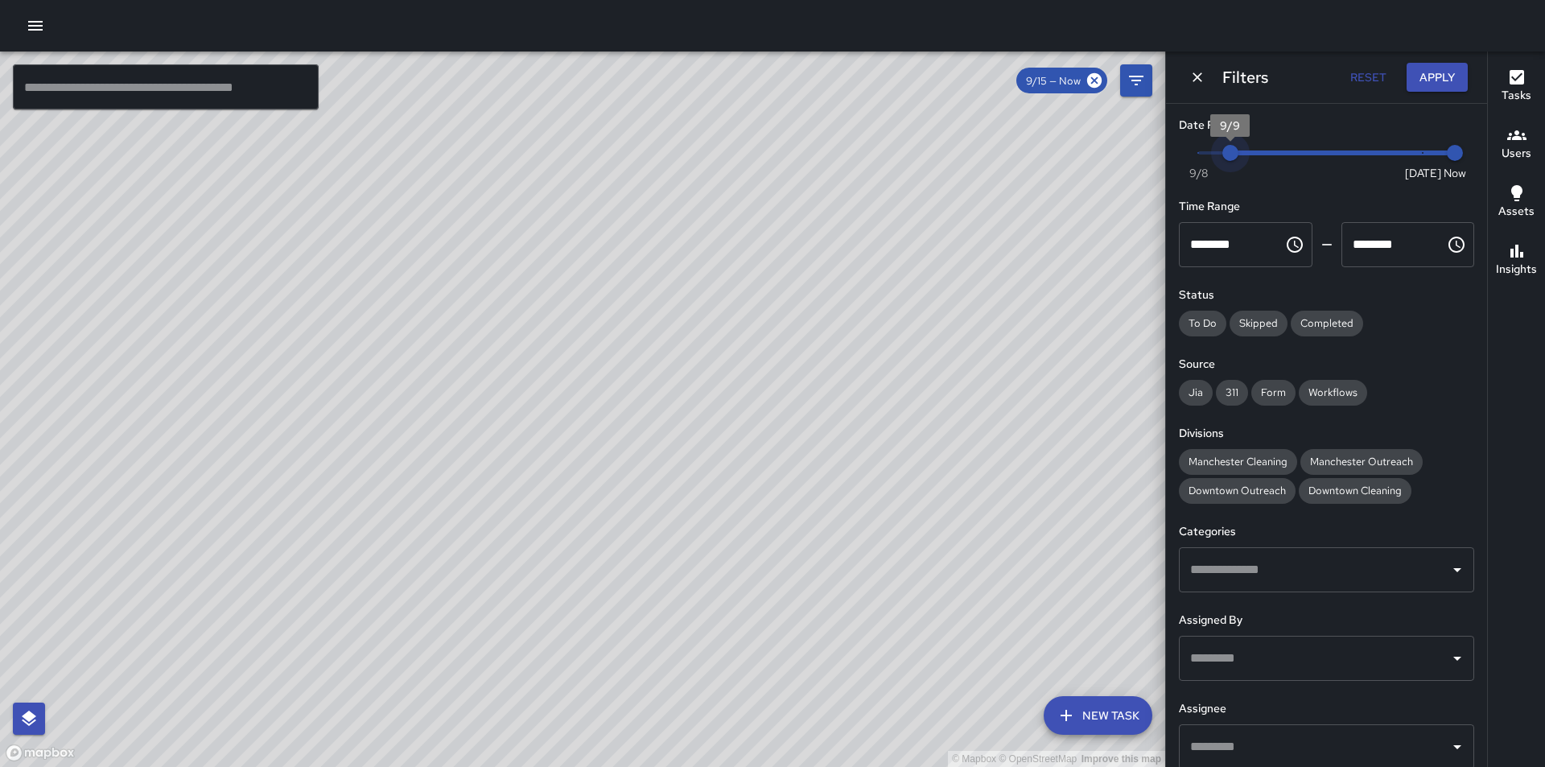
type input "*"
drag, startPoint x: 1419, startPoint y: 155, endPoint x: 1412, endPoint y: 162, distance: 9.7
click at [1190, 161] on span "9/8" at bounding box center [1198, 153] width 16 height 16
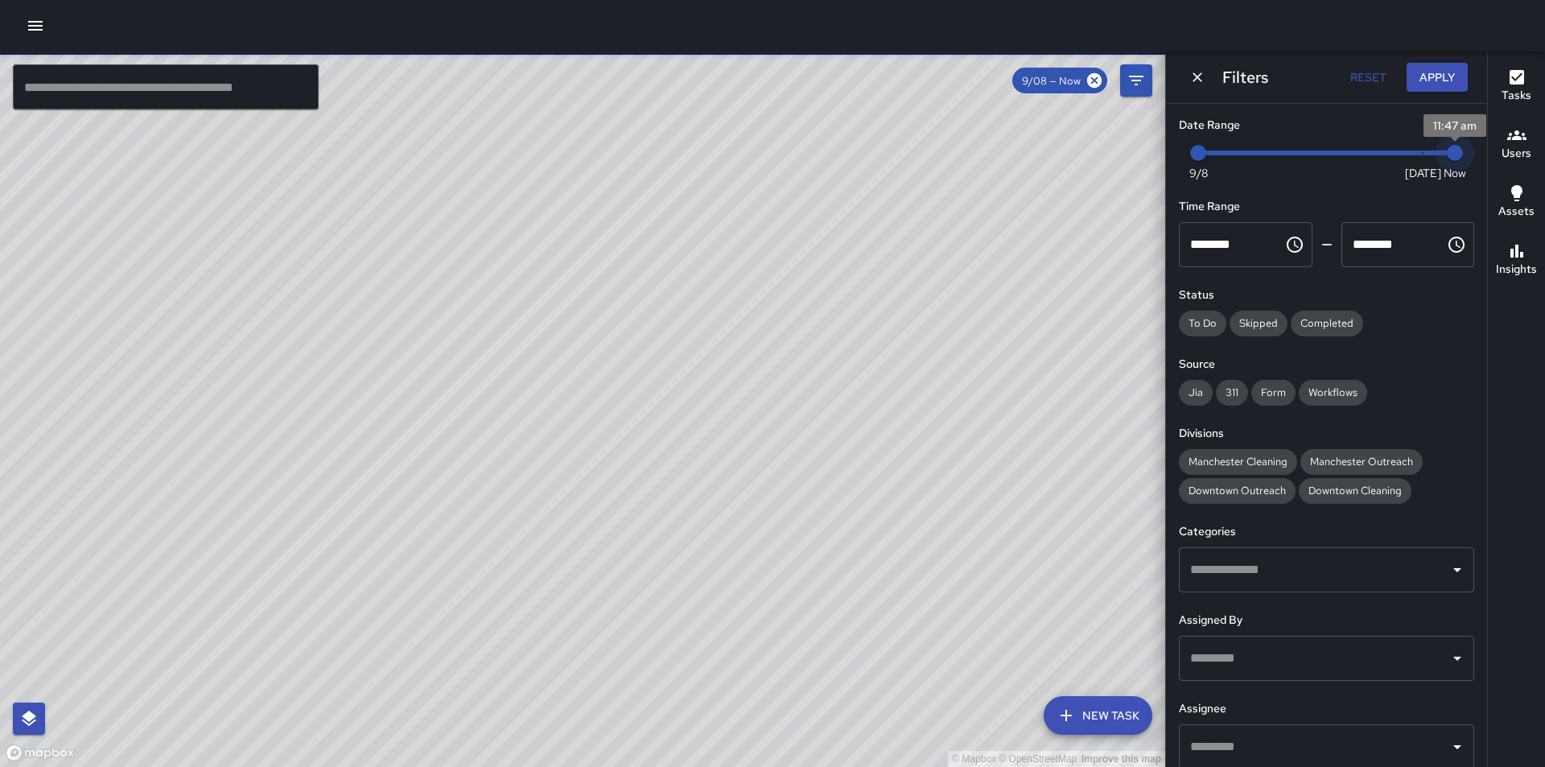
type input "*"
drag, startPoint x: 1450, startPoint y: 151, endPoint x: 1460, endPoint y: 156, distance: 11.2
click at [1460, 156] on div "Now [DATE] [DATE] 11:47 am" at bounding box center [1326, 163] width 295 height 44
click at [1522, 141] on icon "button" at bounding box center [1517, 135] width 19 height 19
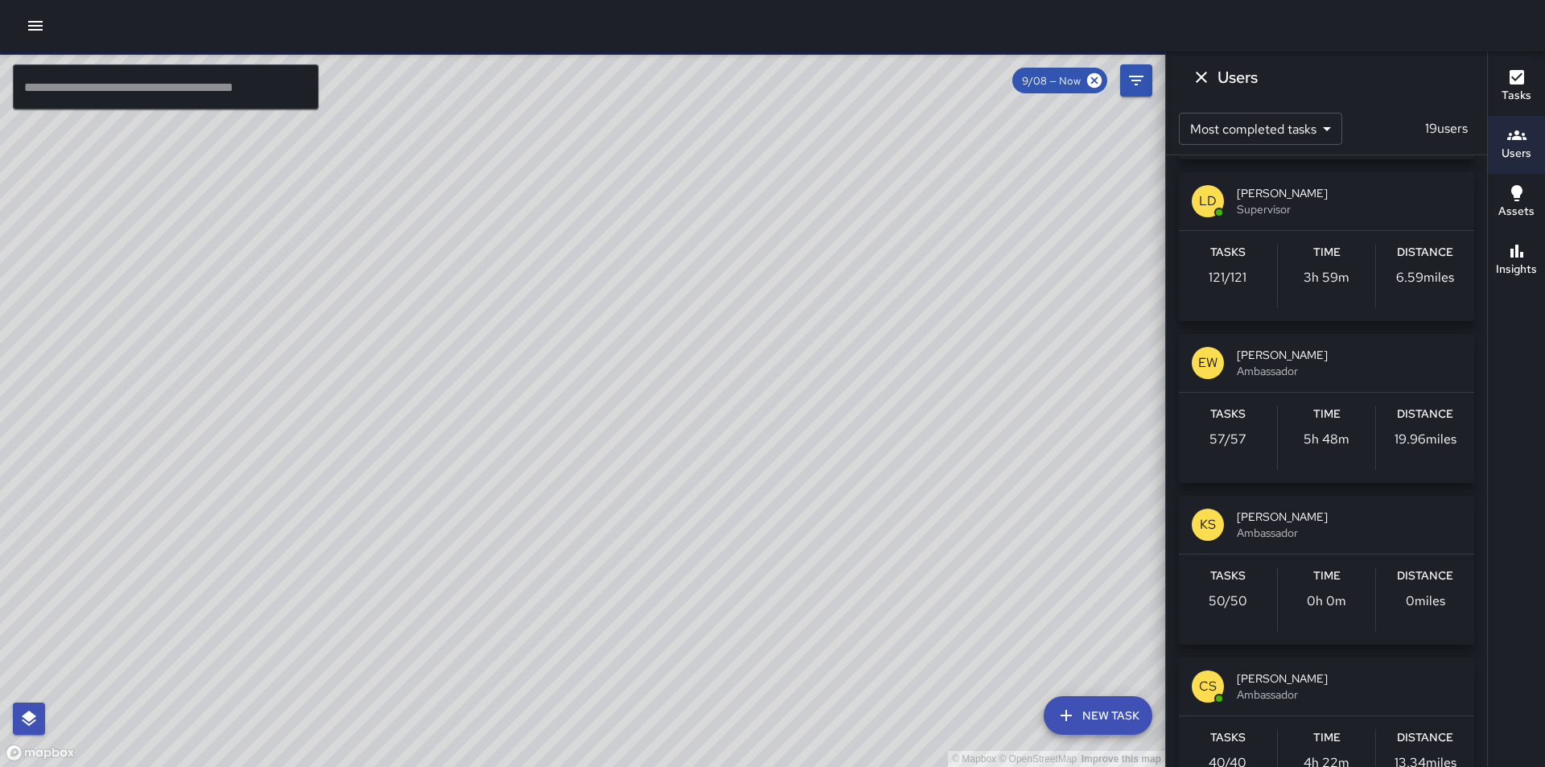
scroll to position [161, 0]
click at [1271, 518] on span "[PERSON_NAME]" at bounding box center [1349, 513] width 225 height 16
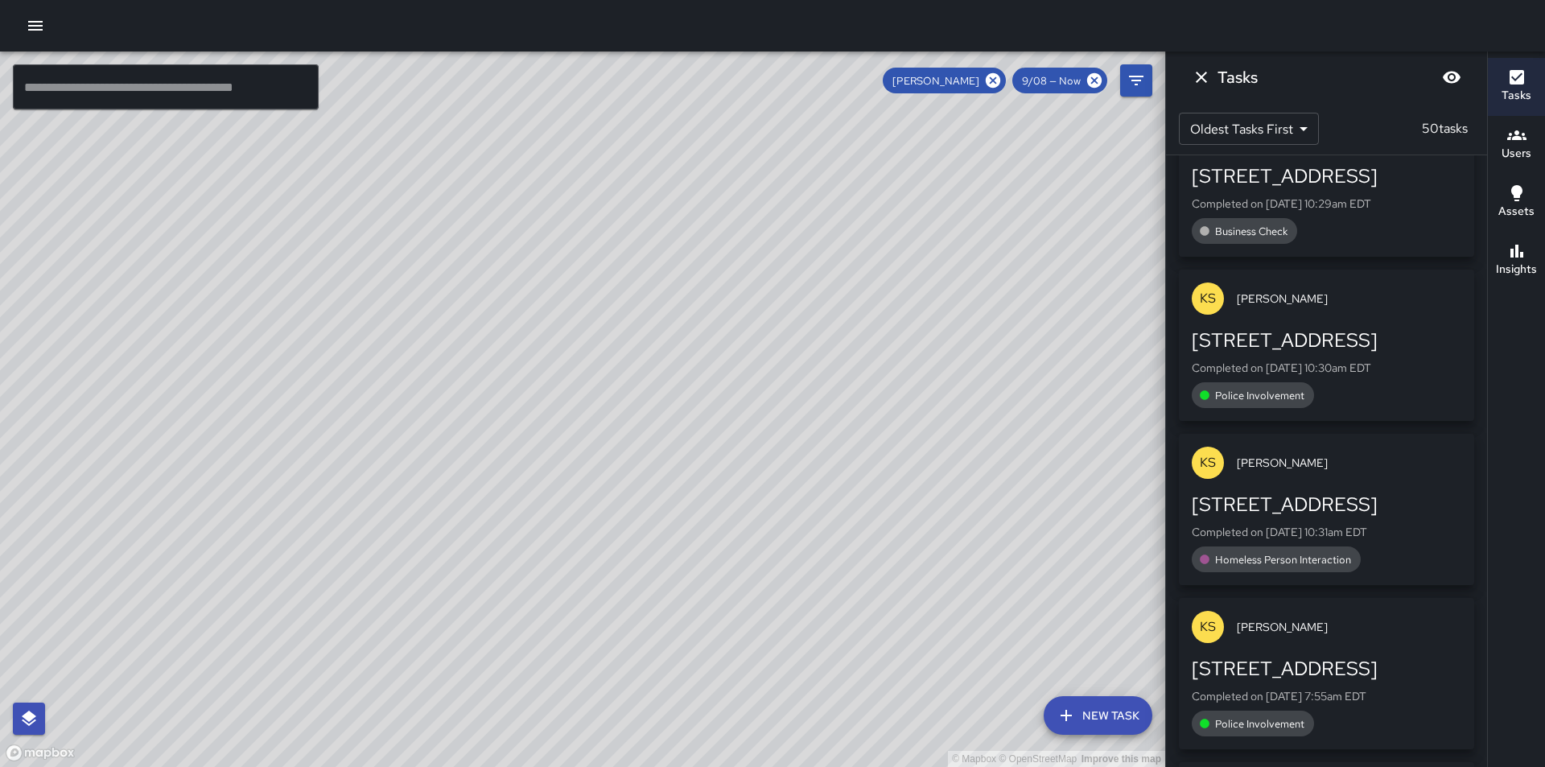
scroll to position [6026, 0]
drag, startPoint x: 555, startPoint y: 295, endPoint x: 645, endPoint y: 596, distance: 314.8
click at [645, 596] on div "© Mapbox © OpenStreetMap Improve this map" at bounding box center [582, 410] width 1165 height 716
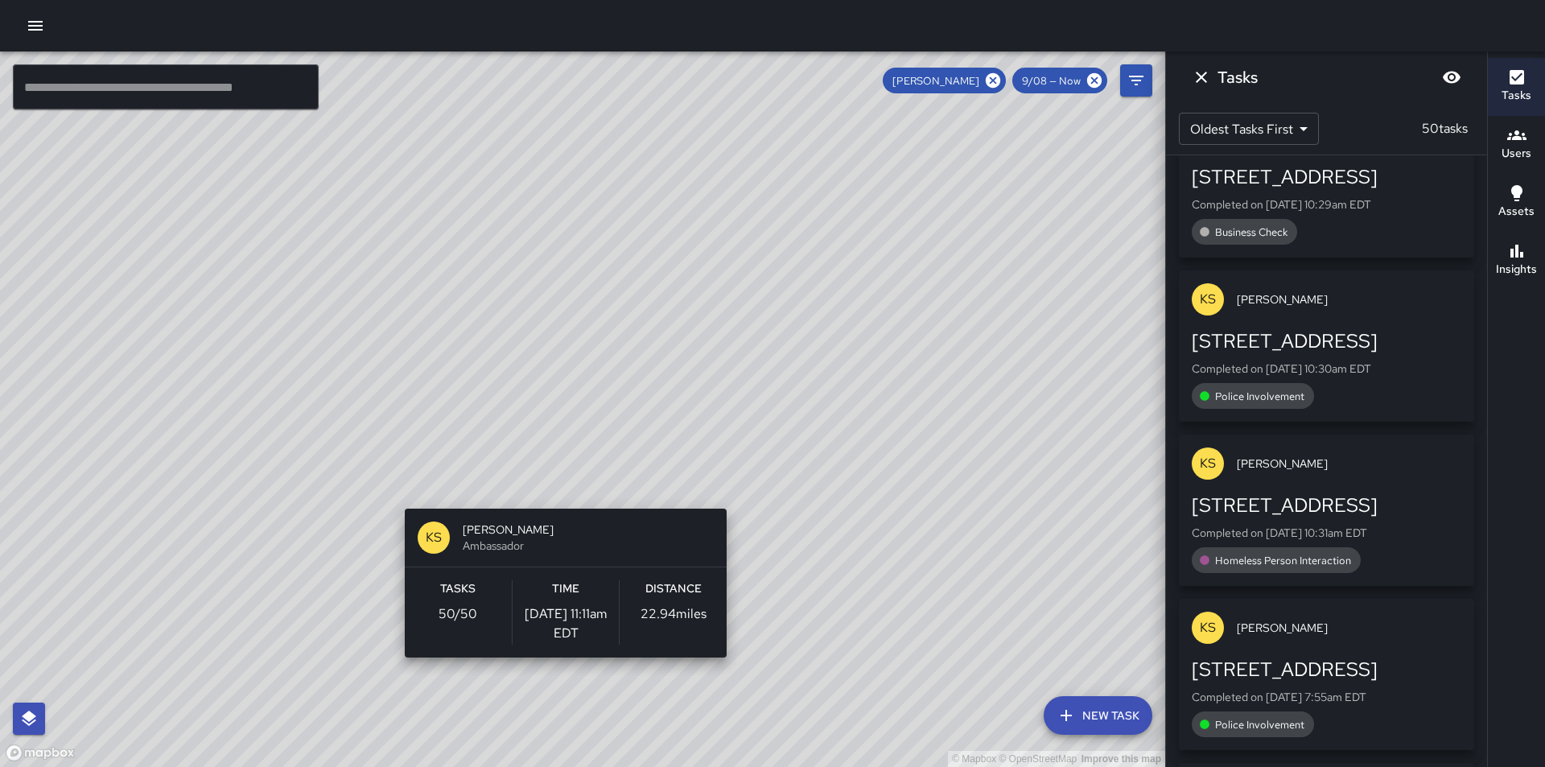
click at [559, 499] on div "© Mapbox © OpenStreetMap Improve this map KS [PERSON_NAME] Ambassador Tasks 50 …" at bounding box center [582, 410] width 1165 height 716
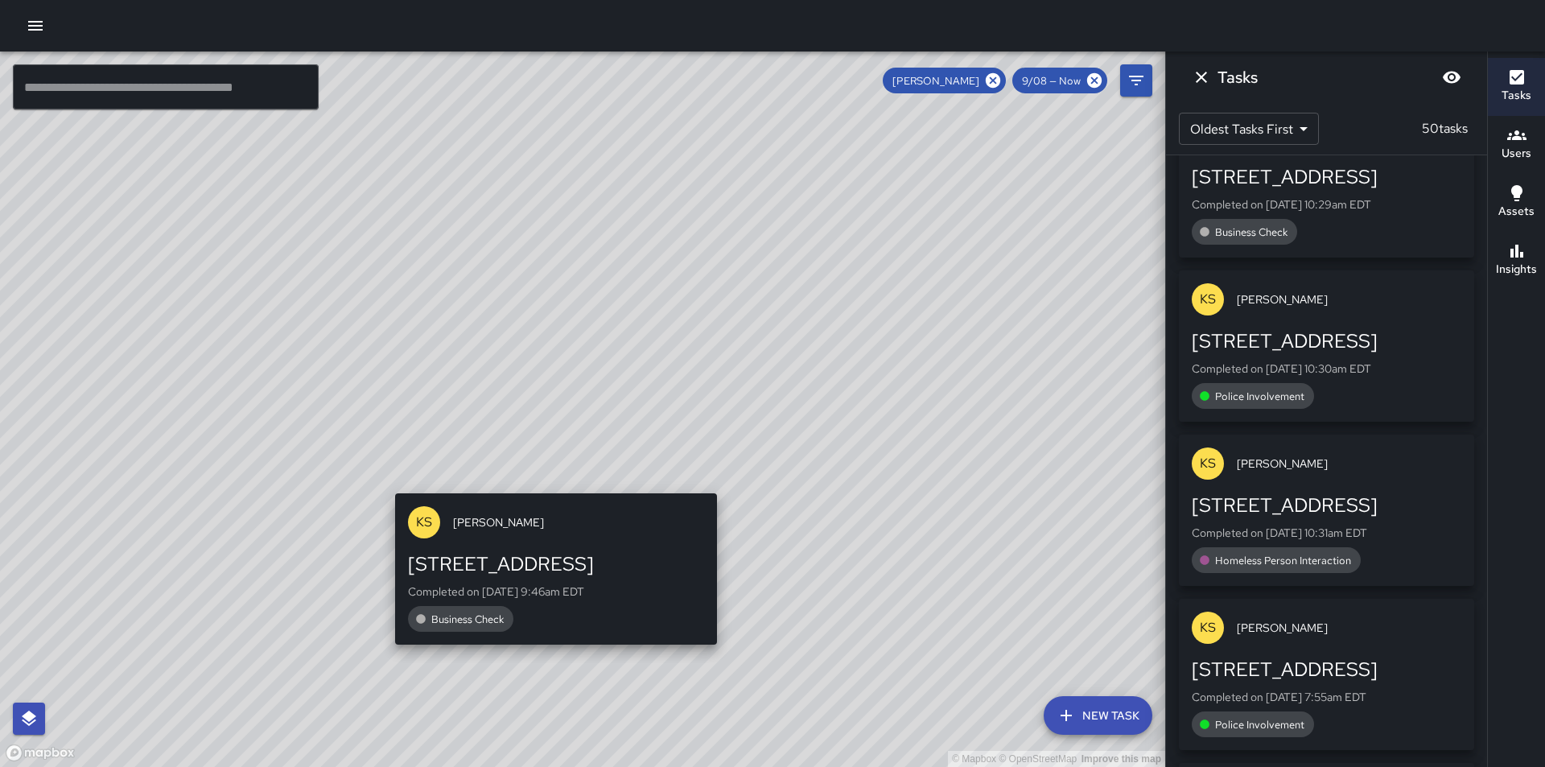
click at [545, 488] on div "KS [PERSON_NAME] [STREET_ADDRESS] Completed on [DATE] 9:46am EDT Business Check" at bounding box center [556, 570] width 335 height 166
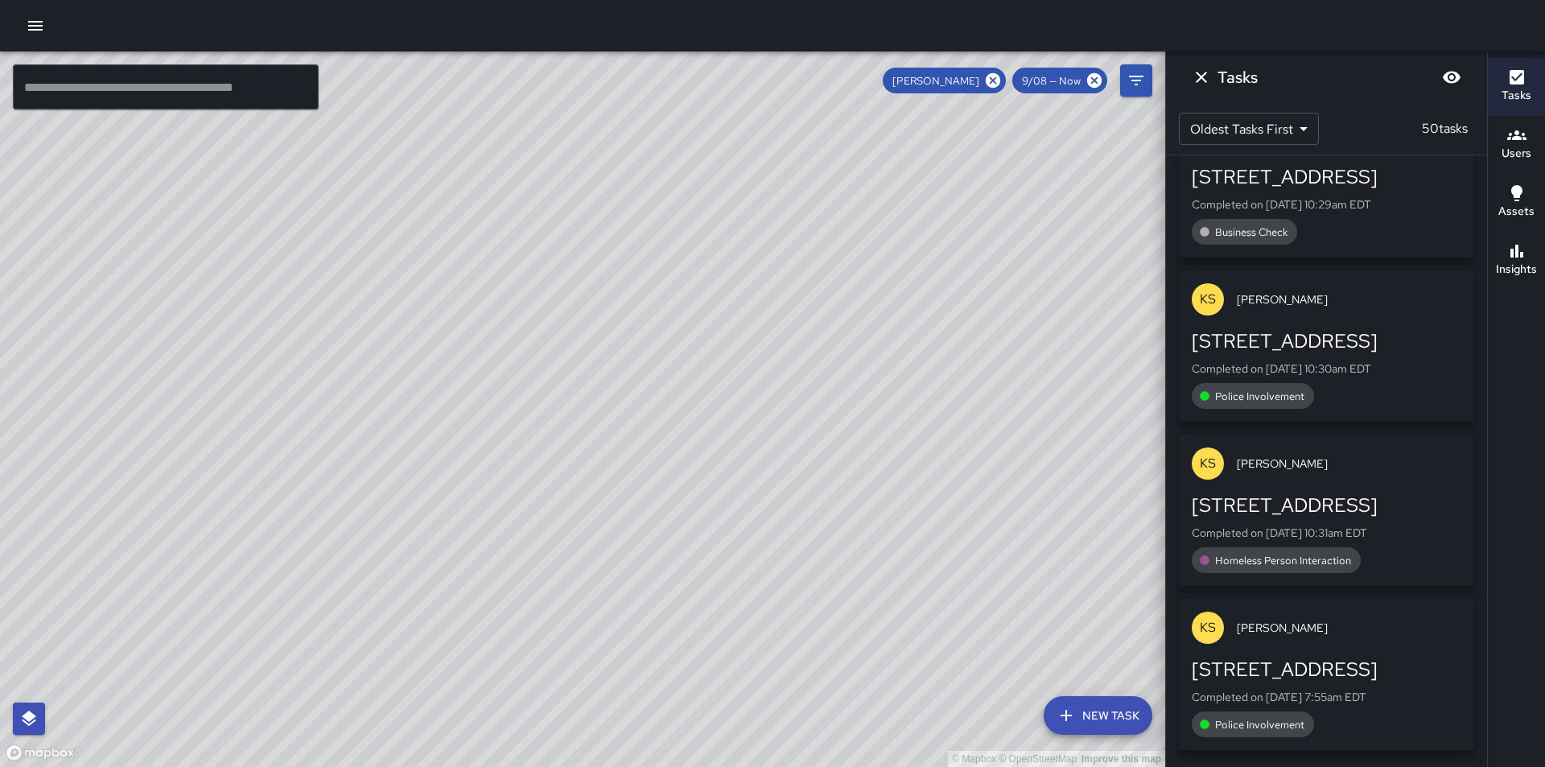
click at [1071, 85] on span "9/08 — Now" at bounding box center [1052, 81] width 78 height 14
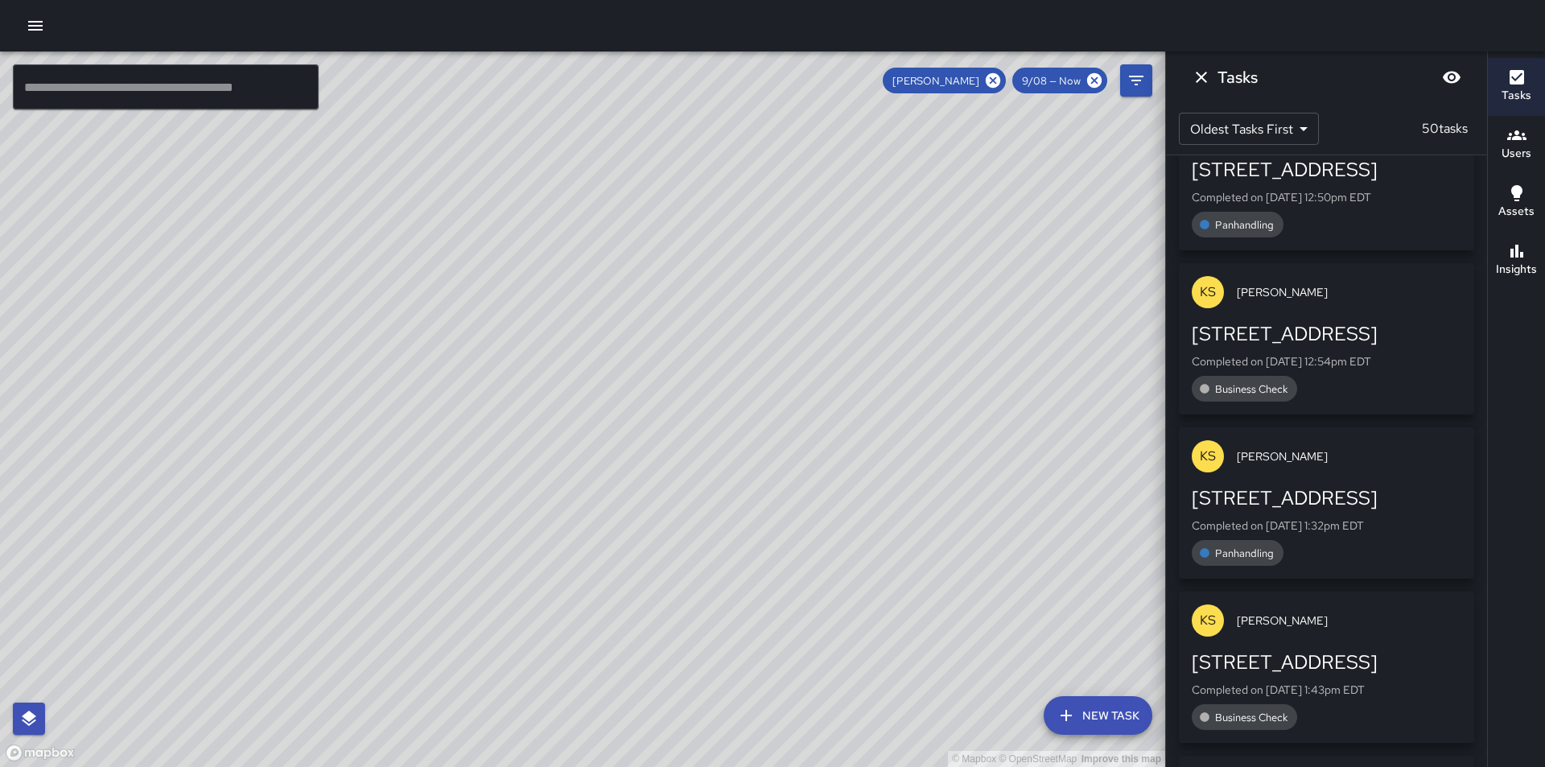
scroll to position [0, 0]
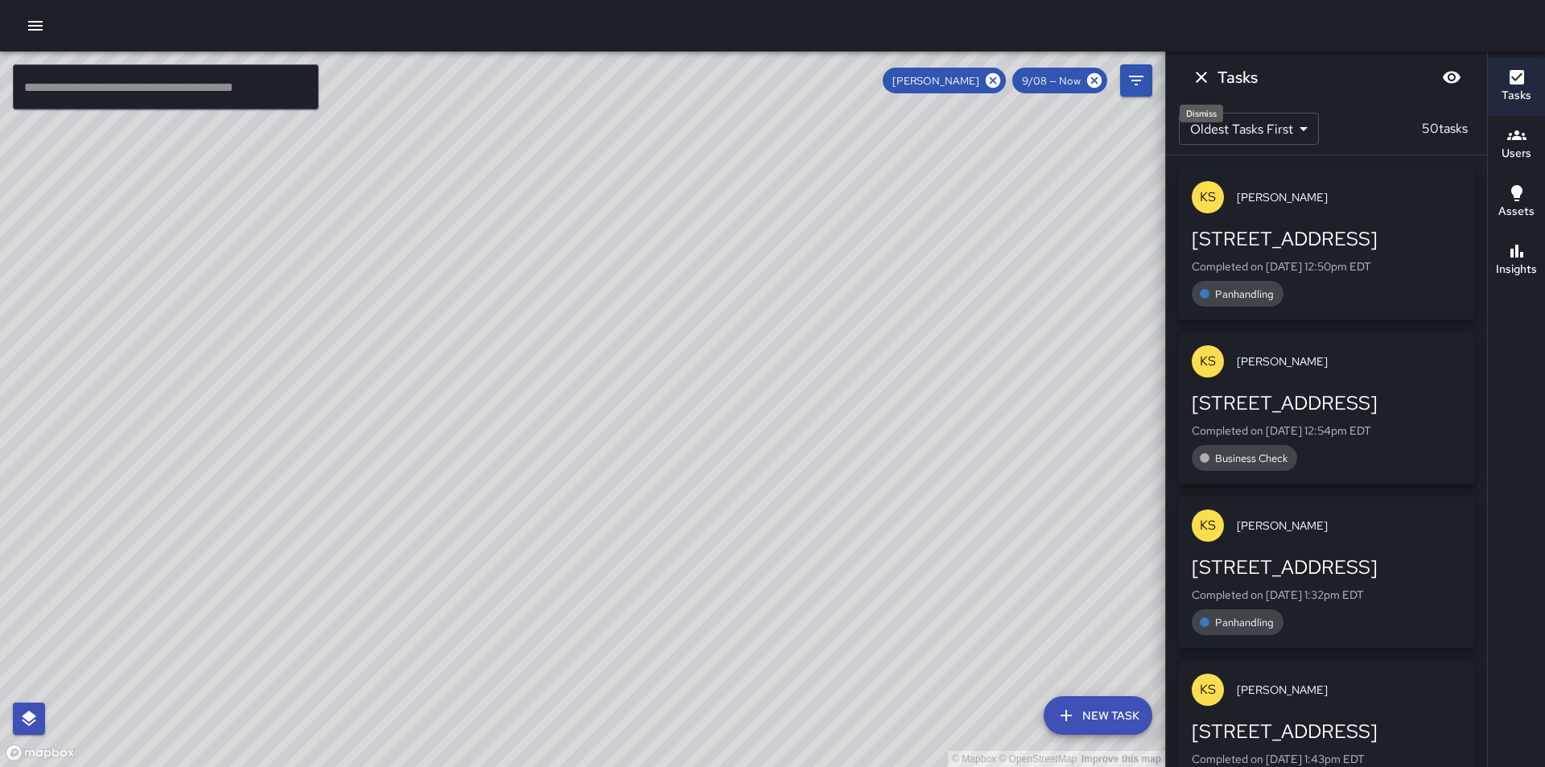
click at [1205, 72] on icon "Dismiss" at bounding box center [1201, 77] width 19 height 19
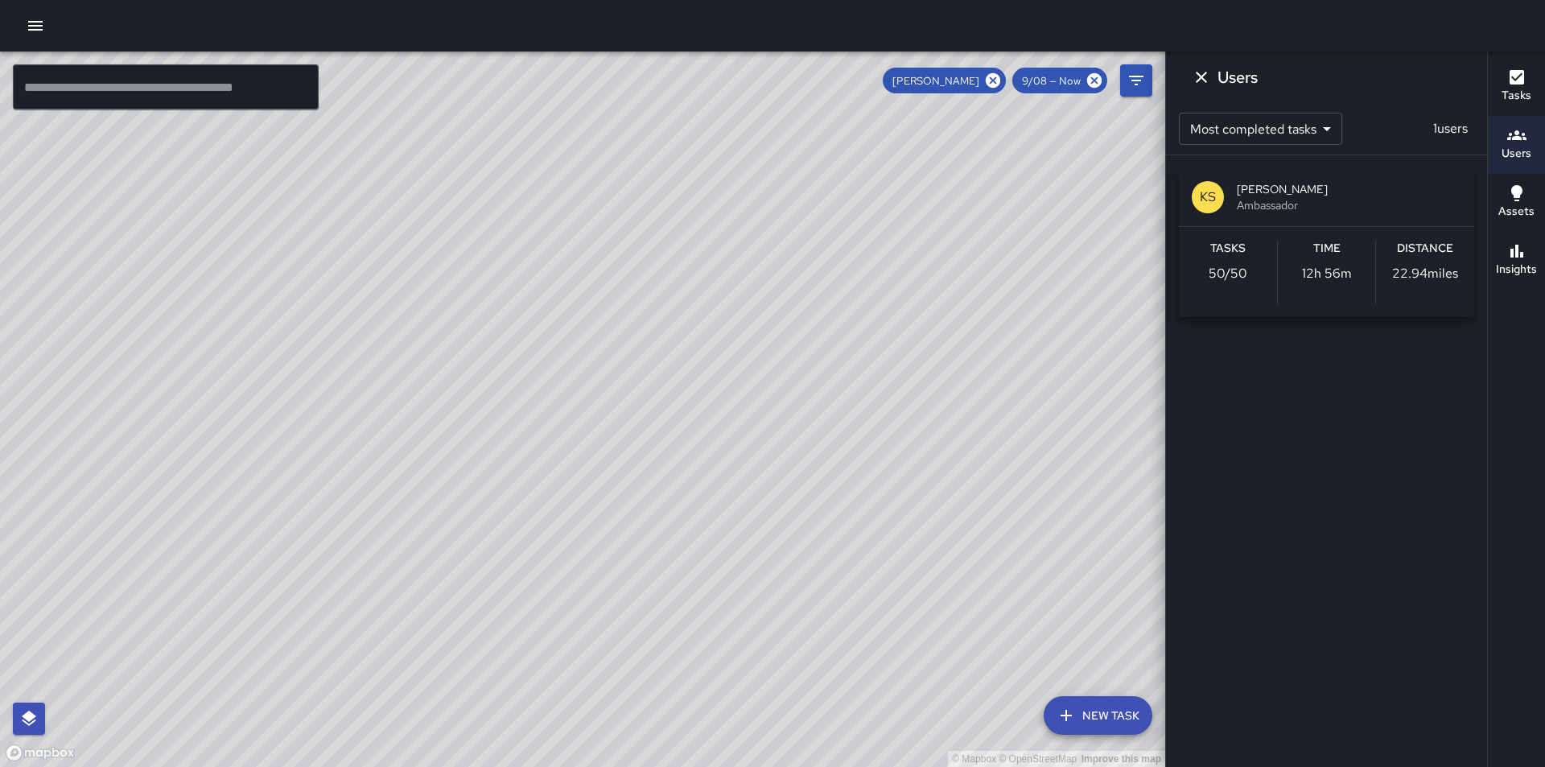
click at [1351, 52] on div "Users" at bounding box center [1326, 78] width 321 height 52
click at [1208, 71] on icon "Dismiss" at bounding box center [1201, 77] width 19 height 19
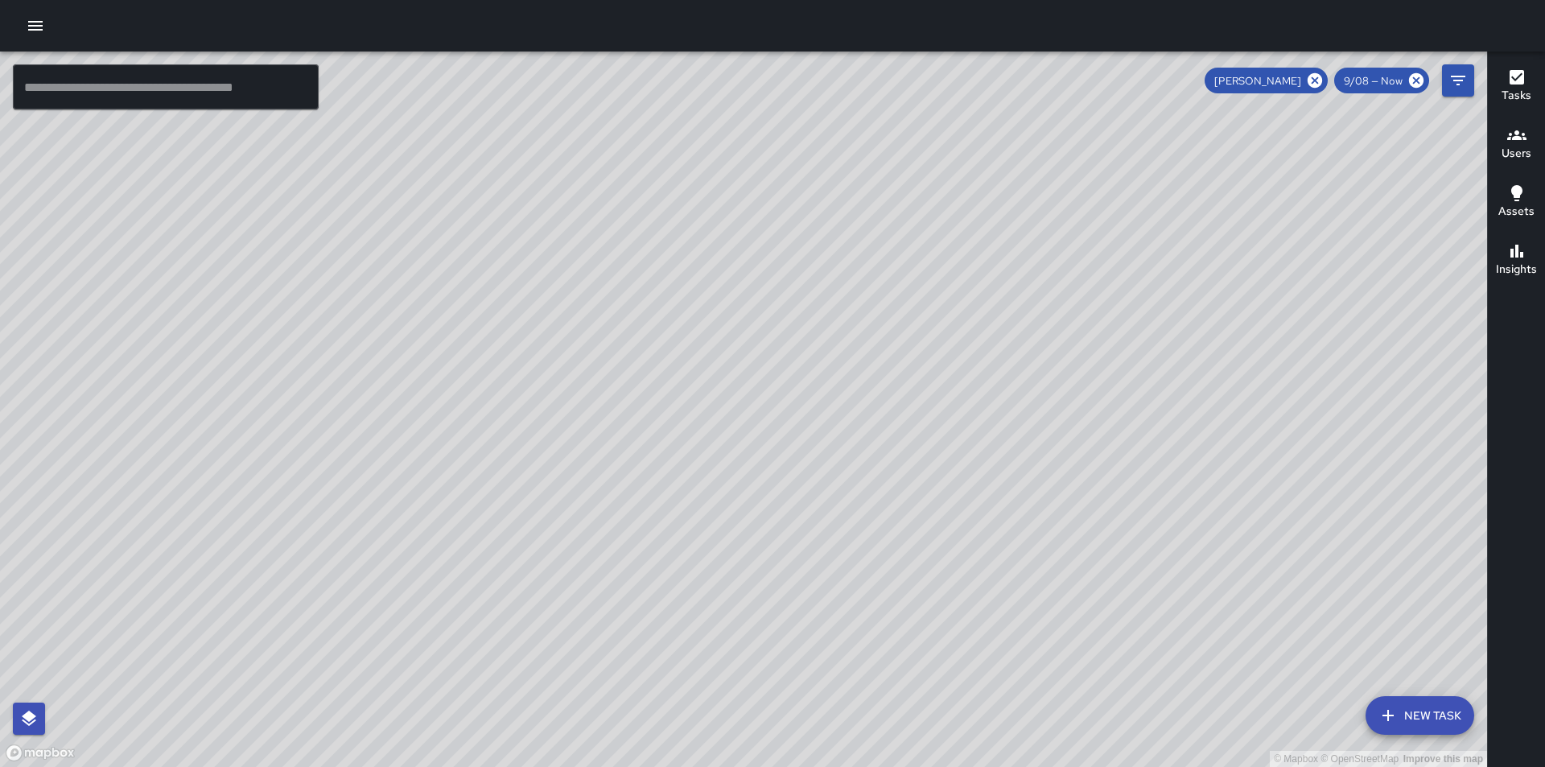
click at [1530, 345] on div "Tasks Users Assets Insights" at bounding box center [1516, 410] width 58 height 716
click at [1359, 675] on div "© Mapbox © OpenStreetMap Improve this map" at bounding box center [743, 410] width 1487 height 716
click at [1353, 675] on div "© Mapbox © OpenStreetMap Improve this map" at bounding box center [743, 410] width 1487 height 716
drag, startPoint x: 1133, startPoint y: 535, endPoint x: 959, endPoint y: 355, distance: 250.5
click at [959, 355] on div "© Mapbox © OpenStreetMap Improve this map" at bounding box center [743, 410] width 1487 height 716
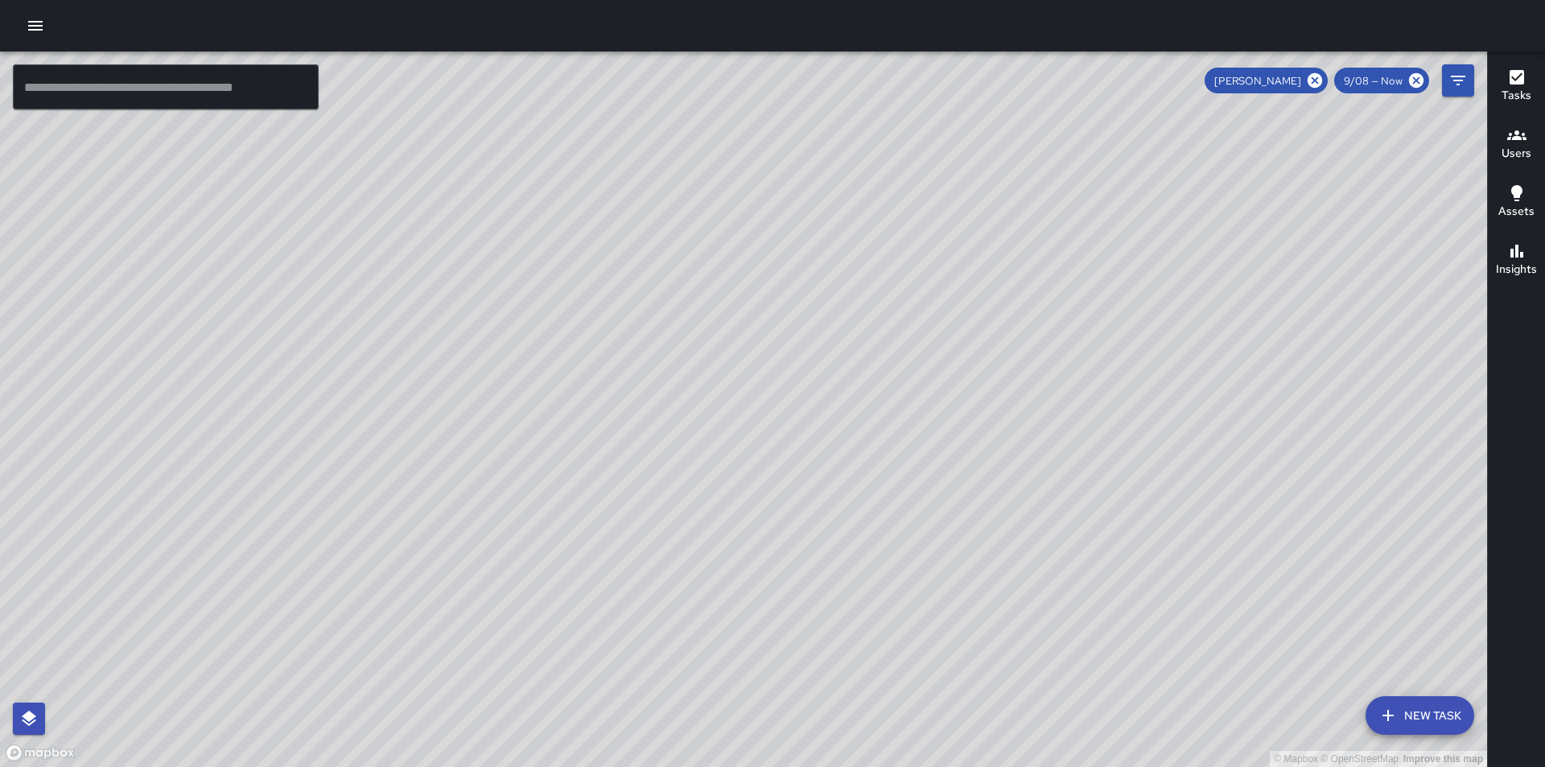
drag, startPoint x: 1087, startPoint y: 478, endPoint x: 972, endPoint y: 329, distance: 187.7
click at [972, 329] on div "© Mapbox © OpenStreetMap Improve this map" at bounding box center [743, 410] width 1487 height 716
drag, startPoint x: 1097, startPoint y: 500, endPoint x: 626, endPoint y: 684, distance: 505.7
click at [633, 686] on div "© Mapbox © OpenStreetMap Improve this map" at bounding box center [743, 410] width 1487 height 716
drag, startPoint x: 933, startPoint y: 558, endPoint x: 585, endPoint y: 381, distance: 390.2
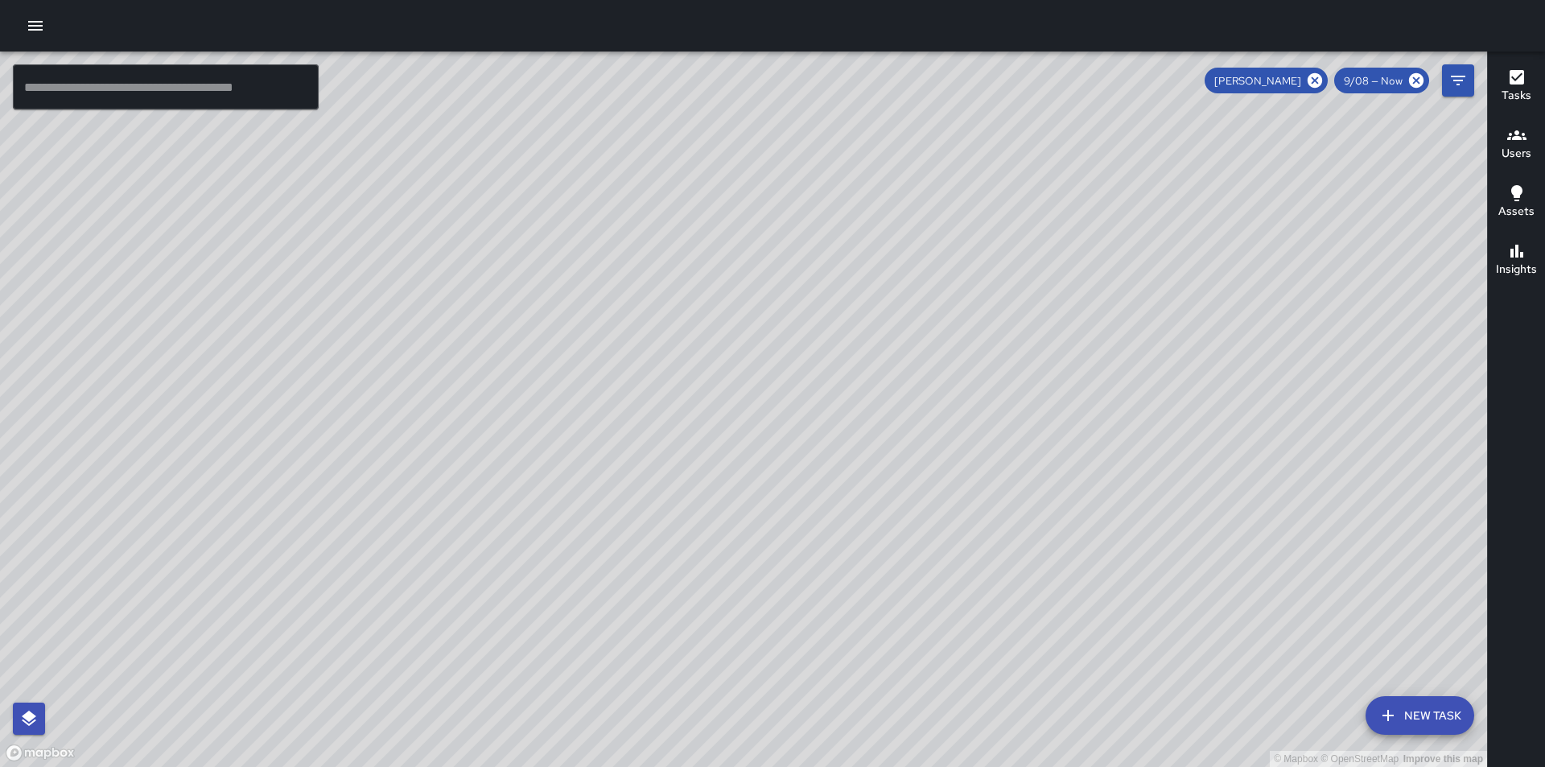
click at [585, 381] on div "© Mapbox © OpenStreetMap Improve this map" at bounding box center [743, 410] width 1487 height 716
drag, startPoint x: 1126, startPoint y: 658, endPoint x: 832, endPoint y: 417, distance: 379.8
click at [832, 417] on div "© Mapbox © OpenStreetMap Improve this map" at bounding box center [743, 410] width 1487 height 716
drag, startPoint x: 1157, startPoint y: 381, endPoint x: 1160, endPoint y: 732, distance: 351.0
click at [1226, 766] on html "© Mapbox © OpenStreetMap Improve this map ​ New Task [PERSON_NAME] 9/08 — Now M…" at bounding box center [772, 383] width 1545 height 767
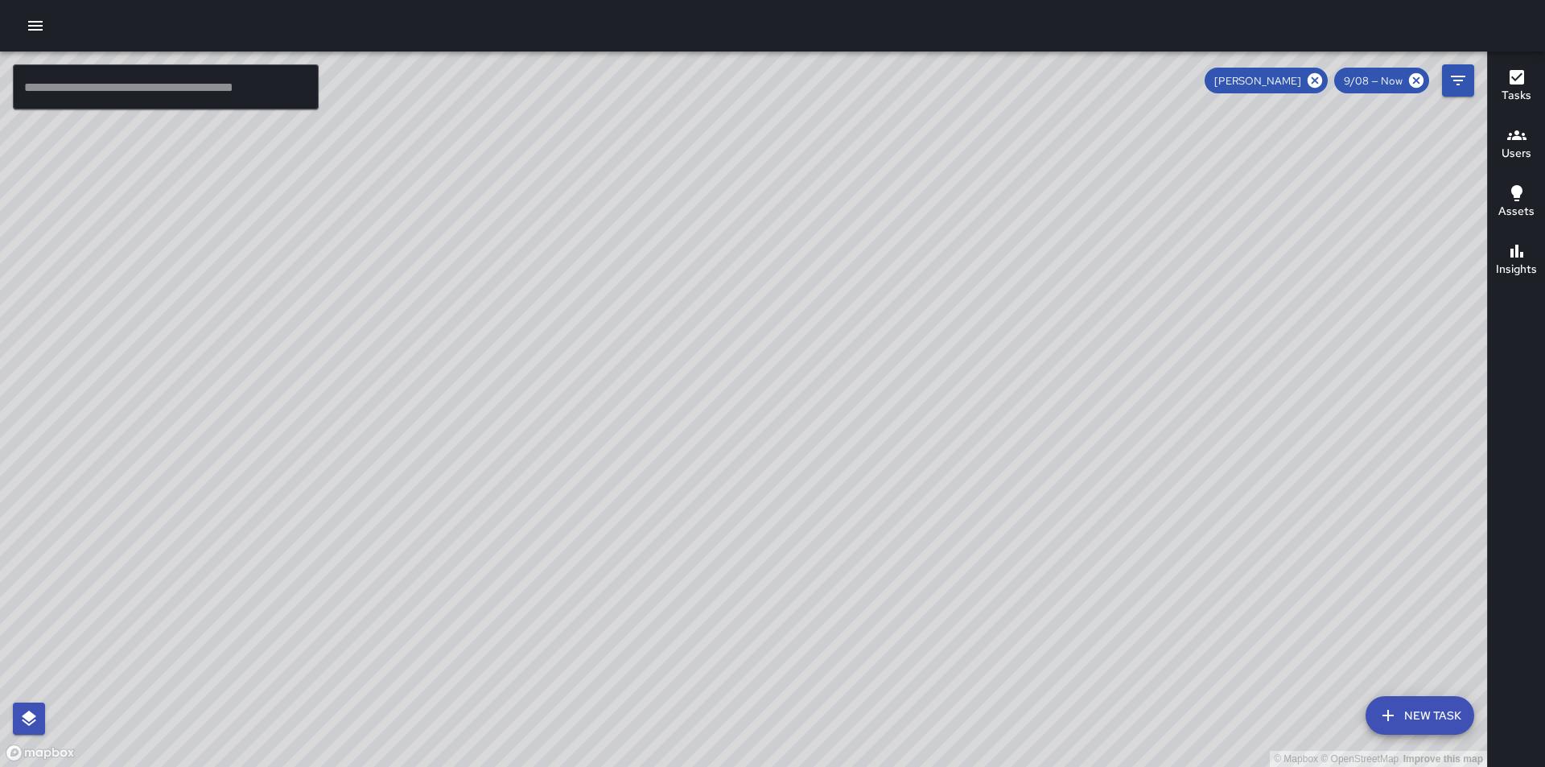
drag, startPoint x: 1169, startPoint y: 621, endPoint x: 897, endPoint y: 267, distance: 446.0
click at [889, 263] on div "© Mapbox © OpenStreetMap Improve this map" at bounding box center [743, 410] width 1487 height 716
drag, startPoint x: 1091, startPoint y: 562, endPoint x: 877, endPoint y: 204, distance: 416.6
click at [876, 204] on div "© Mapbox © OpenStreetMap Improve this map" at bounding box center [743, 410] width 1487 height 716
drag, startPoint x: 1160, startPoint y: 497, endPoint x: 1128, endPoint y: 389, distance: 112.6
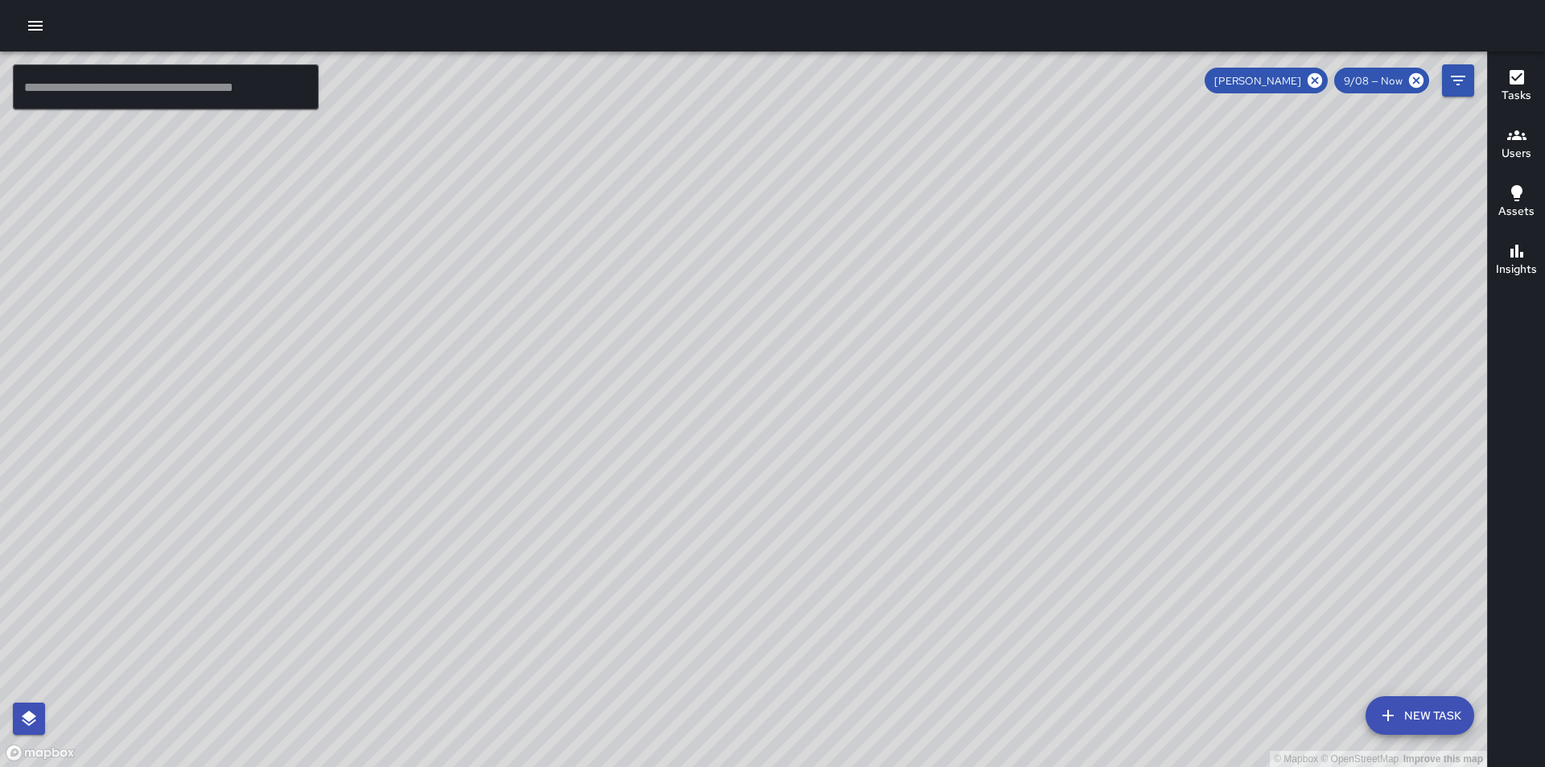
click at [1128, 389] on div "© Mapbox © OpenStreetMap Improve this map" at bounding box center [743, 410] width 1487 height 716
drag, startPoint x: 1039, startPoint y: 616, endPoint x: 980, endPoint y: 471, distance: 156.3
click at [980, 471] on div "© Mapbox © OpenStreetMap Improve this map" at bounding box center [743, 410] width 1487 height 716
drag, startPoint x: 900, startPoint y: 565, endPoint x: 861, endPoint y: 297, distance: 270.8
click at [864, 297] on div "© Mapbox © OpenStreetMap Improve this map" at bounding box center [743, 410] width 1487 height 716
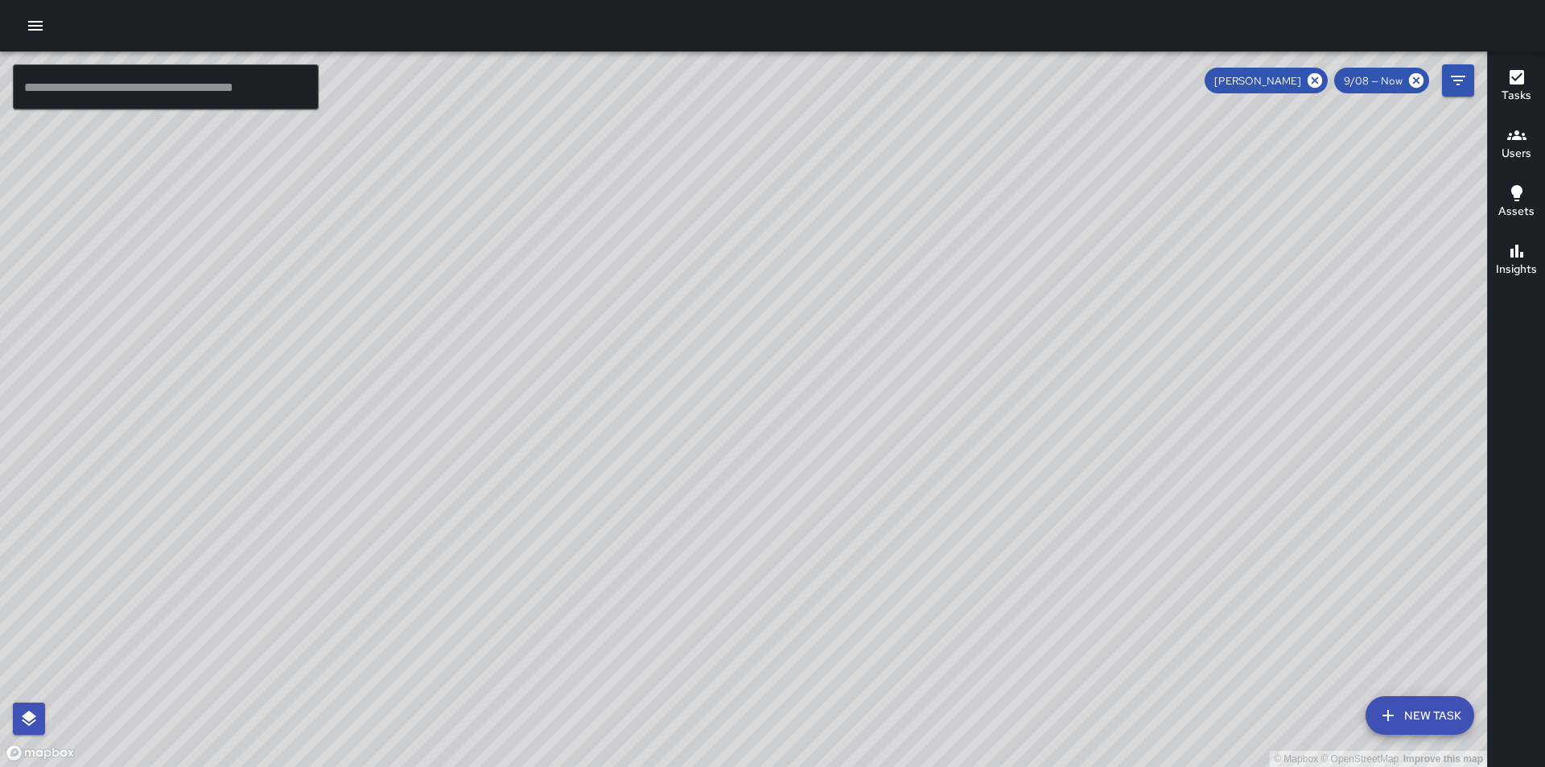
drag, startPoint x: 1180, startPoint y: 489, endPoint x: 497, endPoint y: 587, distance: 690.4
click at [485, 587] on div "© Mapbox © OpenStreetMap Improve this map" at bounding box center [743, 410] width 1487 height 716
drag, startPoint x: 739, startPoint y: 429, endPoint x: 968, endPoint y: 680, distance: 340.1
click at [1017, 748] on div "© Mapbox © OpenStreetMap Improve this map" at bounding box center [743, 410] width 1487 height 716
drag, startPoint x: 780, startPoint y: 409, endPoint x: 932, endPoint y: 703, distance: 330.8
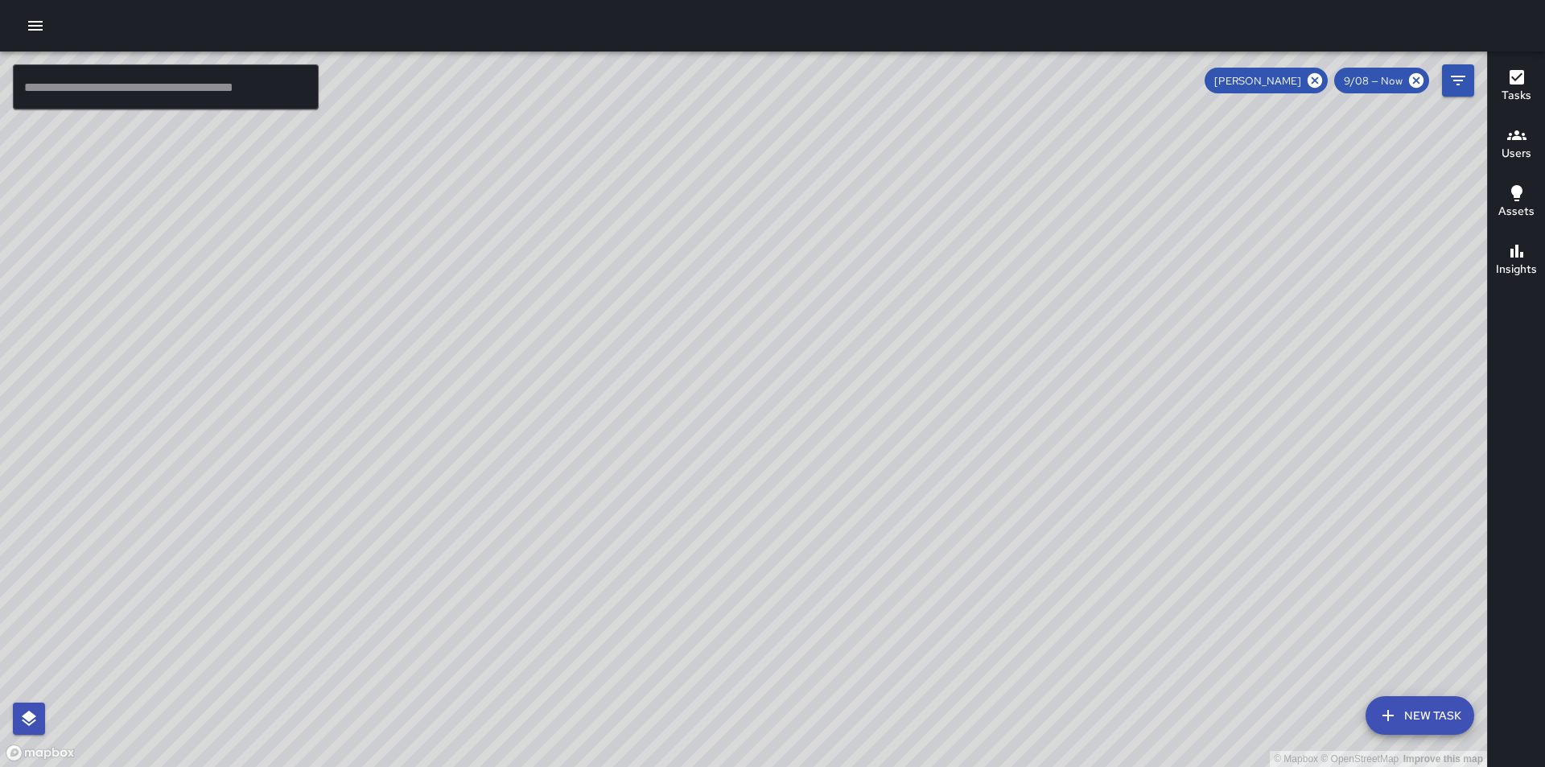
click at [932, 703] on div "© Mapbox © OpenStreetMap Improve this map" at bounding box center [743, 410] width 1487 height 716
click at [1319, 78] on icon at bounding box center [1315, 81] width 18 height 18
click at [1527, 157] on h6 "Users" at bounding box center [1517, 154] width 30 height 18
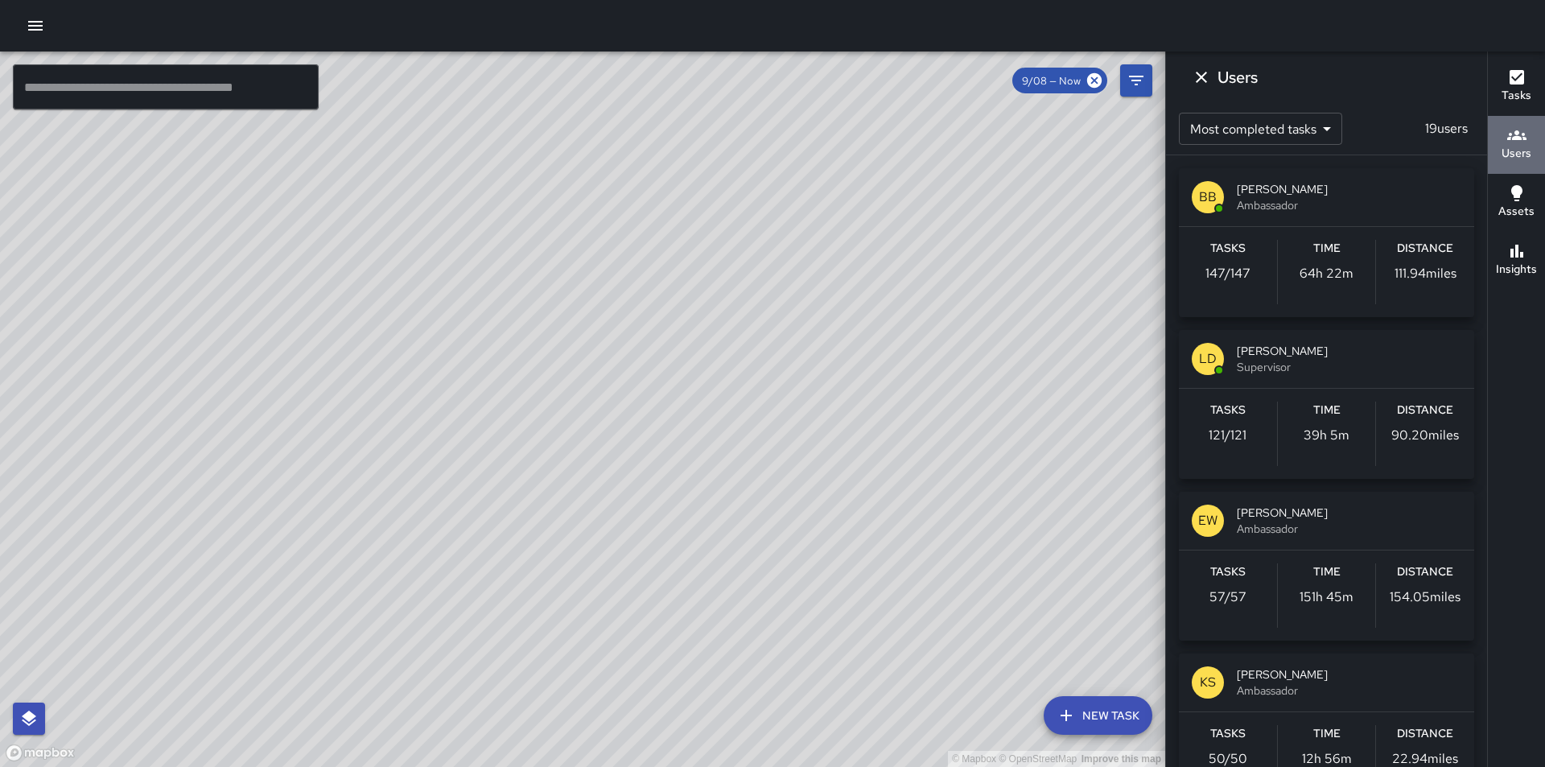
click at [1522, 143] on icon "button" at bounding box center [1517, 135] width 19 height 19
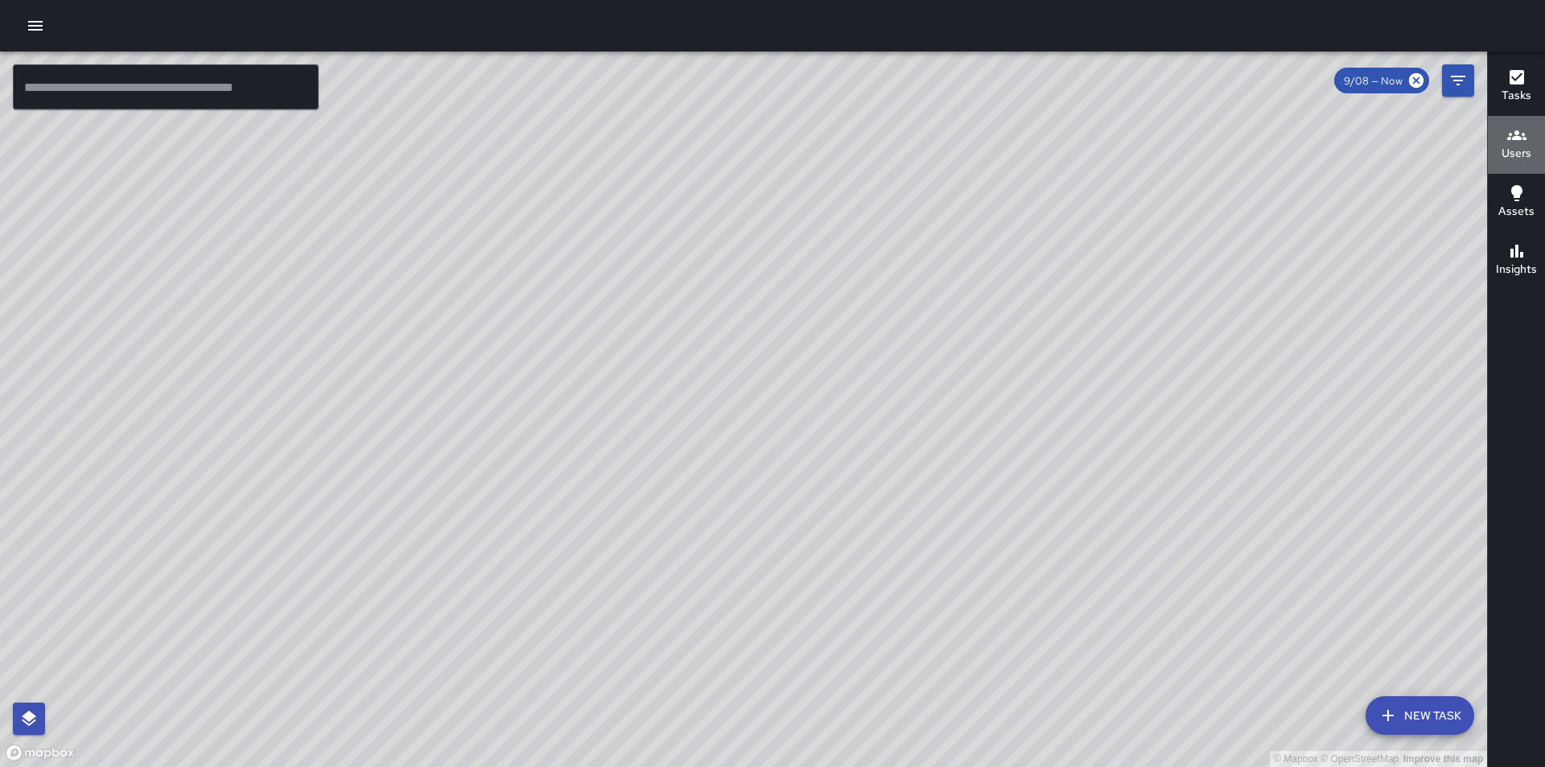
click at [1522, 143] on icon "button" at bounding box center [1517, 135] width 19 height 19
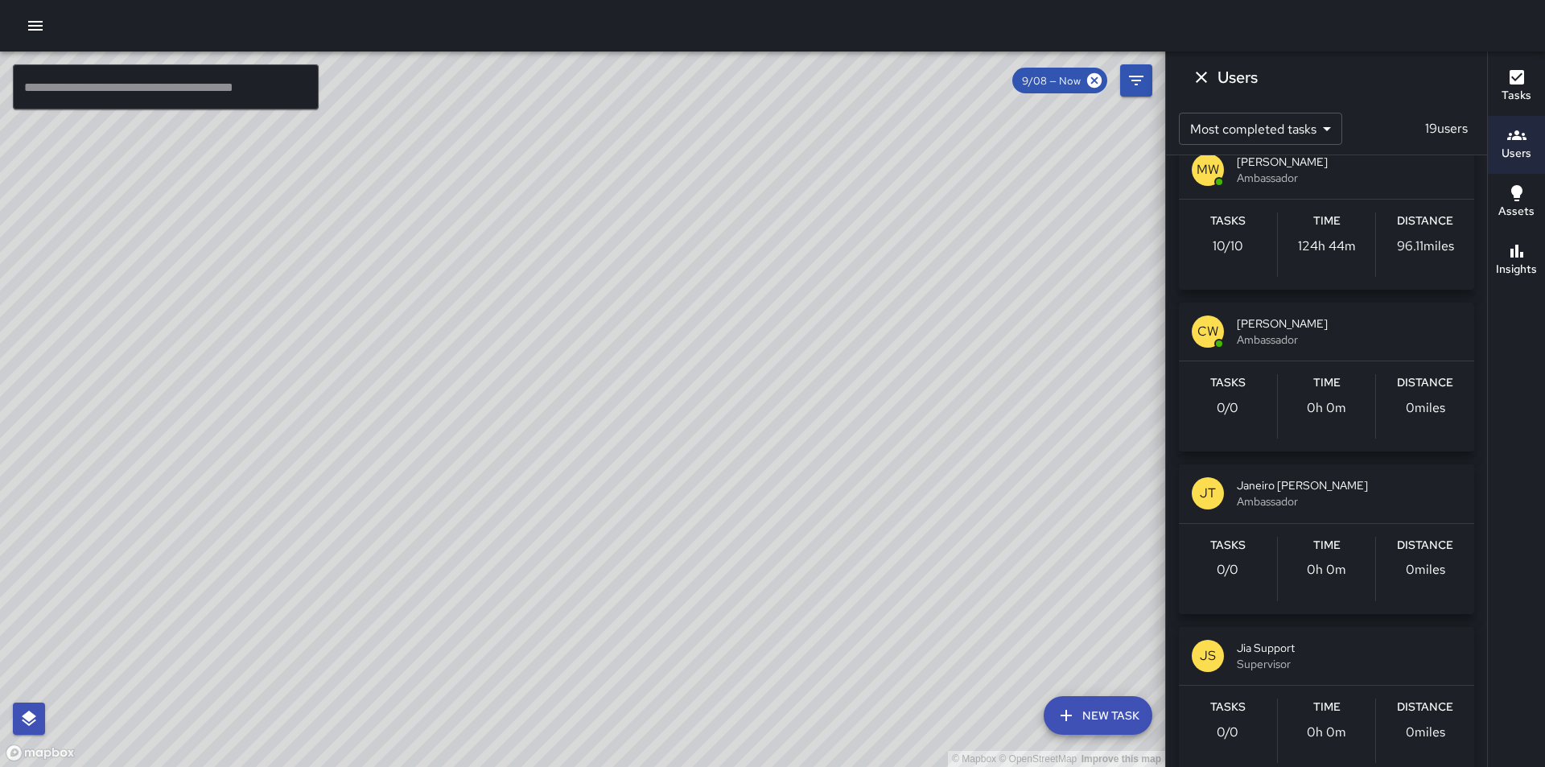
scroll to position [2476, 0]
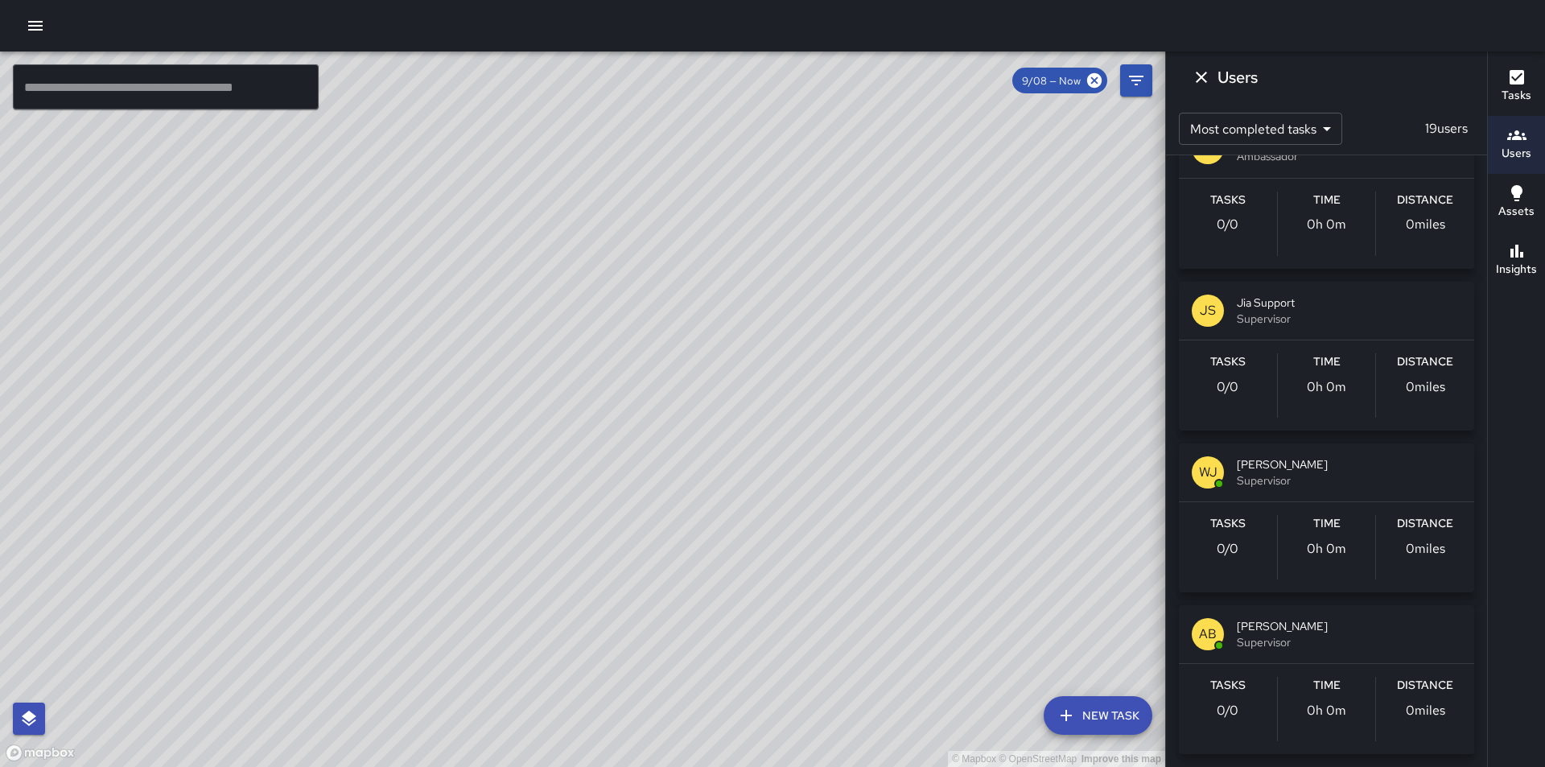
click at [1273, 478] on span "Supervisor" at bounding box center [1349, 480] width 225 height 16
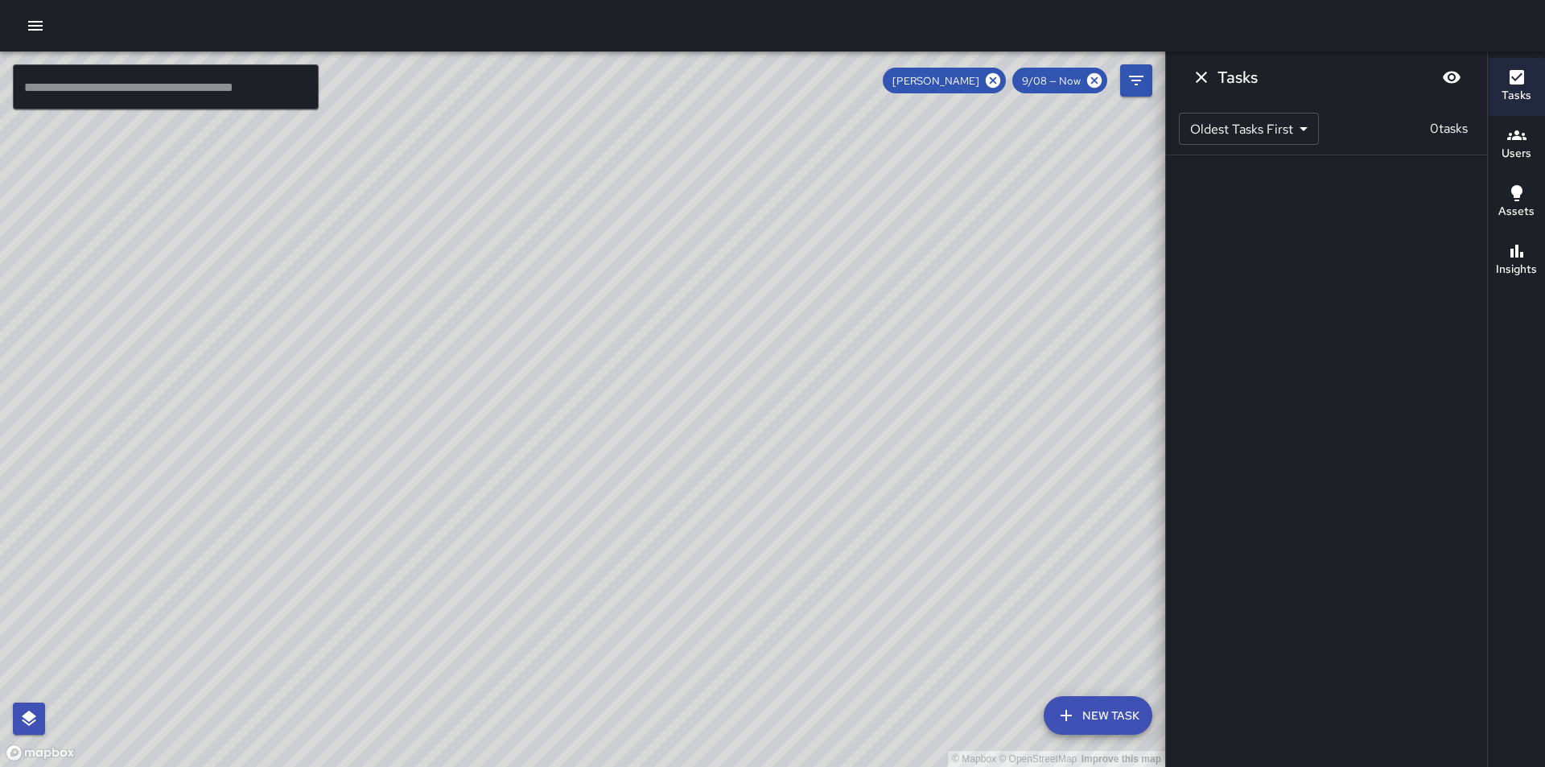
scroll to position [0, 0]
click at [26, 16] on button "button" at bounding box center [35, 26] width 32 height 32
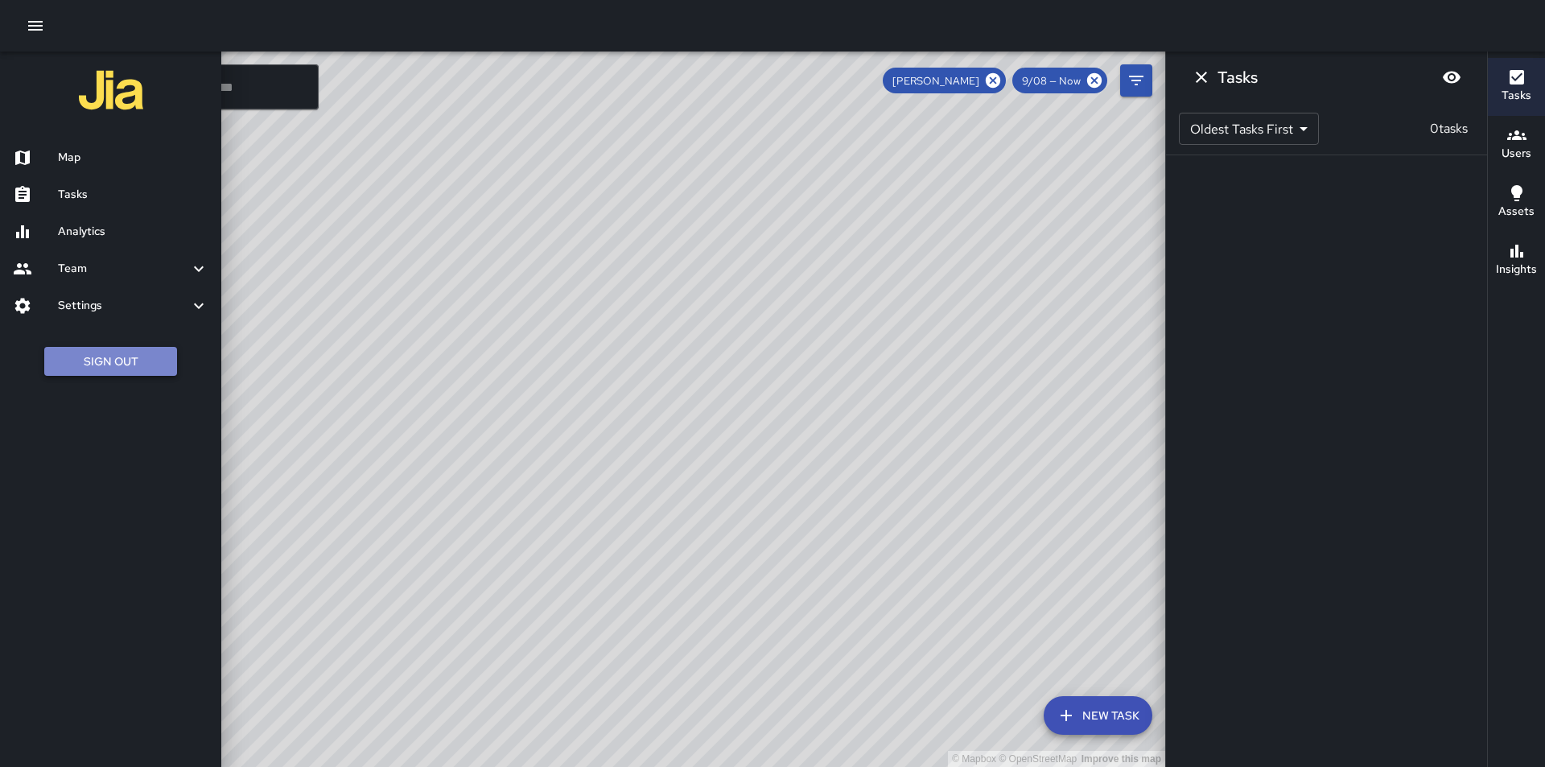
click at [80, 349] on button "Sign Out" at bounding box center [110, 362] width 133 height 30
